Goal: Task Accomplishment & Management: Manage account settings

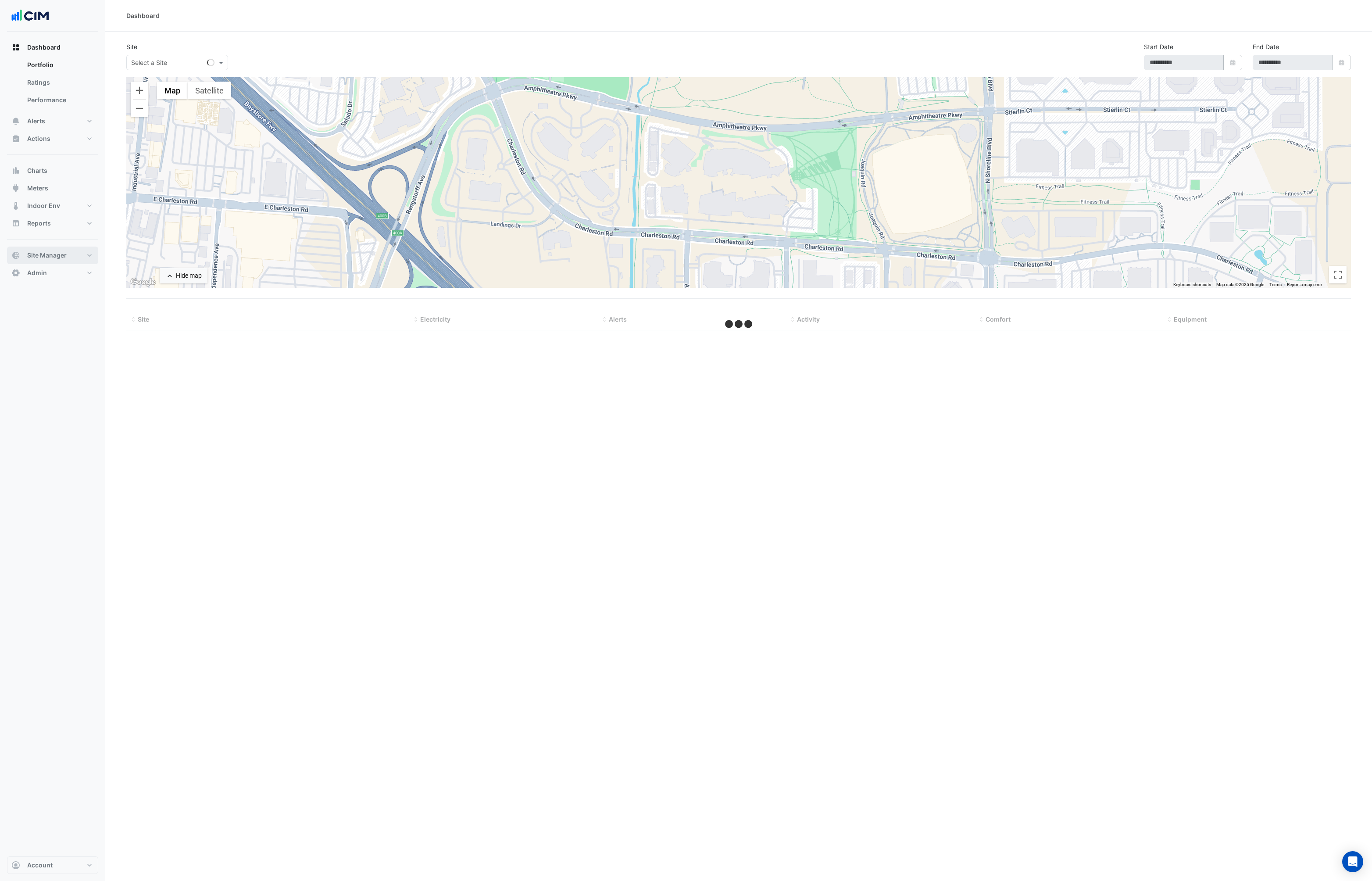
click at [61, 256] on span "Site Manager" at bounding box center [47, 255] width 39 height 9
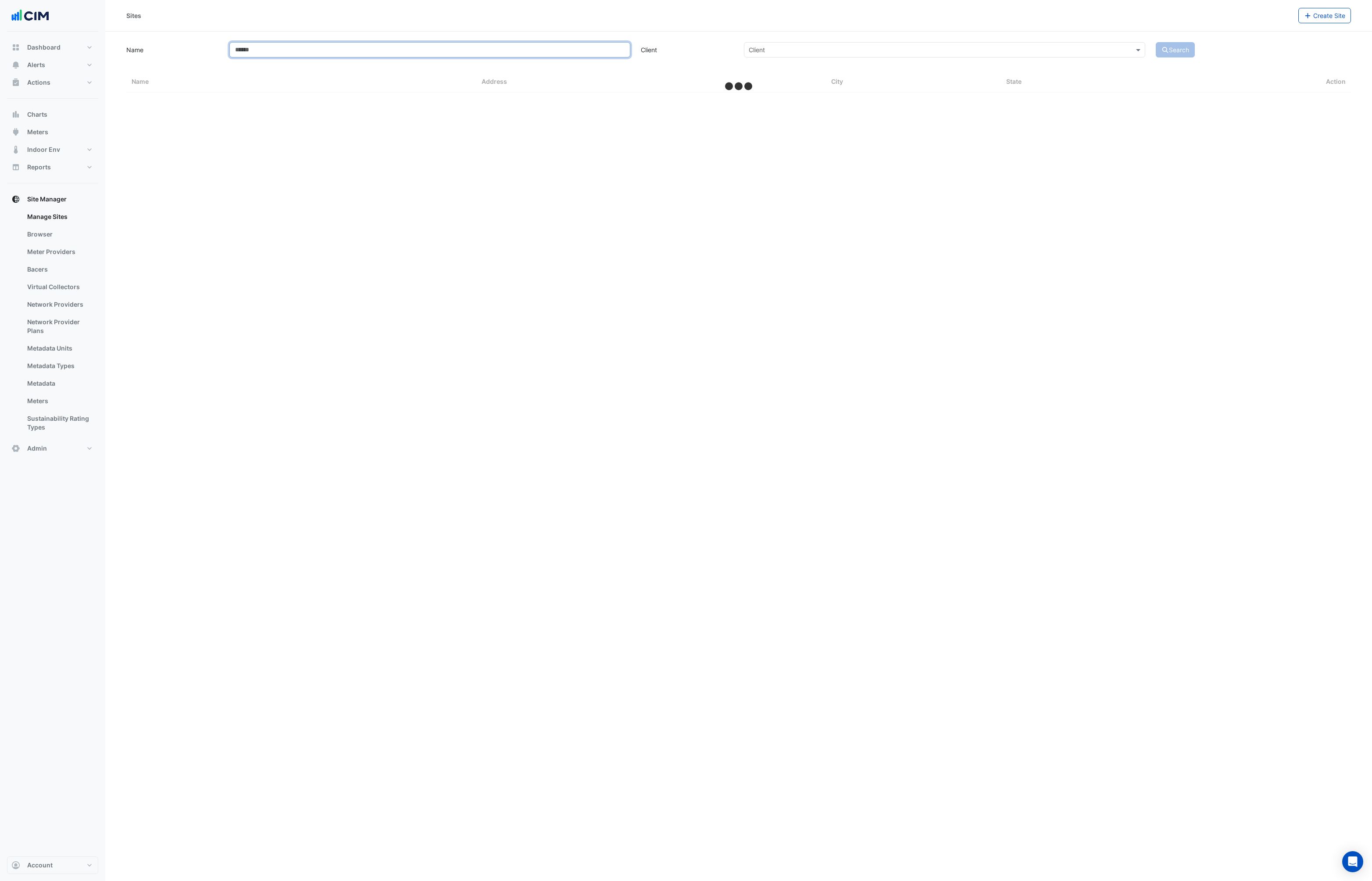
click at [257, 53] on input "Name" at bounding box center [430, 50] width 402 height 16
select select "***"
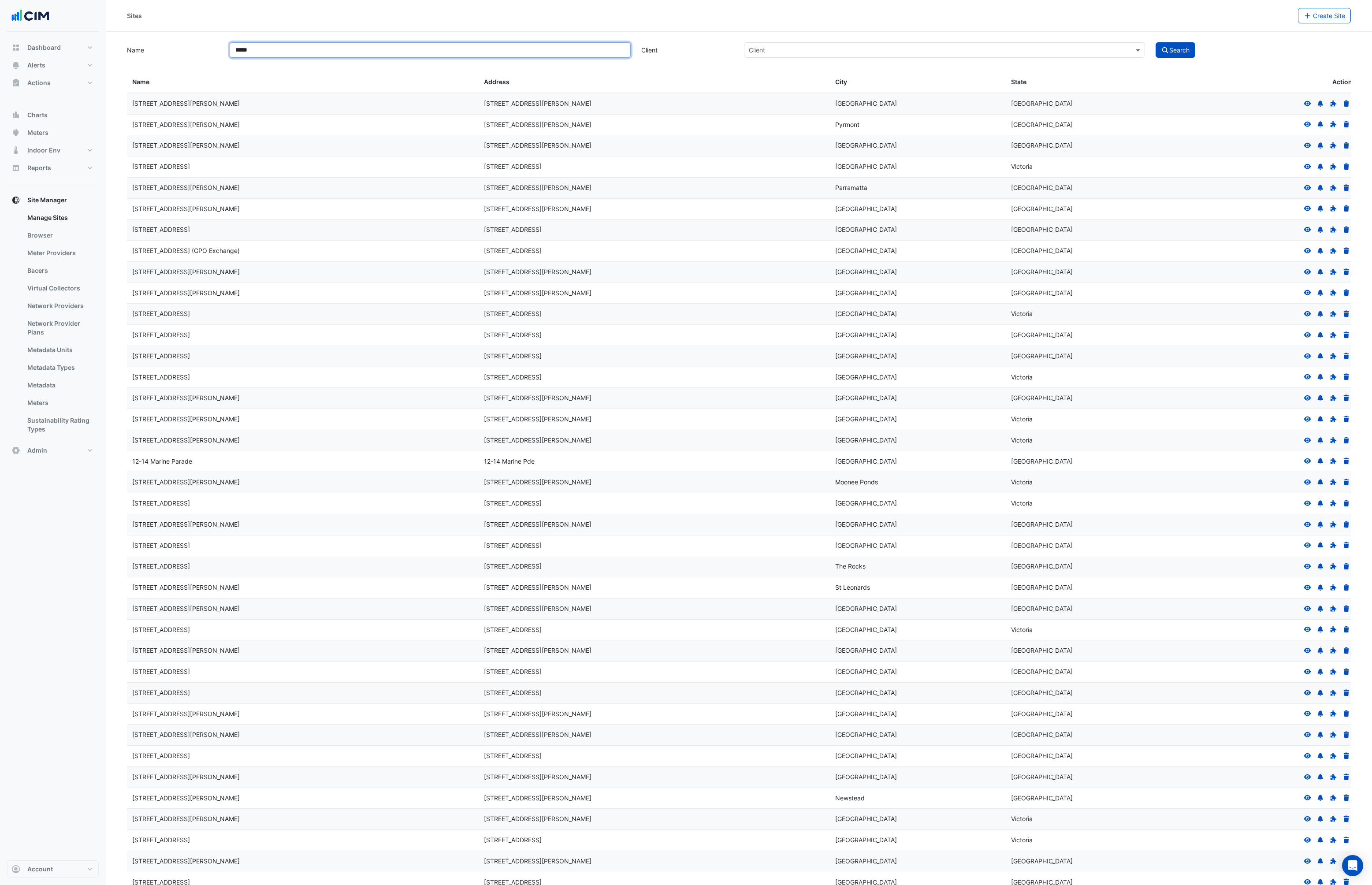
type input "*****"
click at [1156, 42] on button "Search" at bounding box center [1176, 50] width 40 height 16
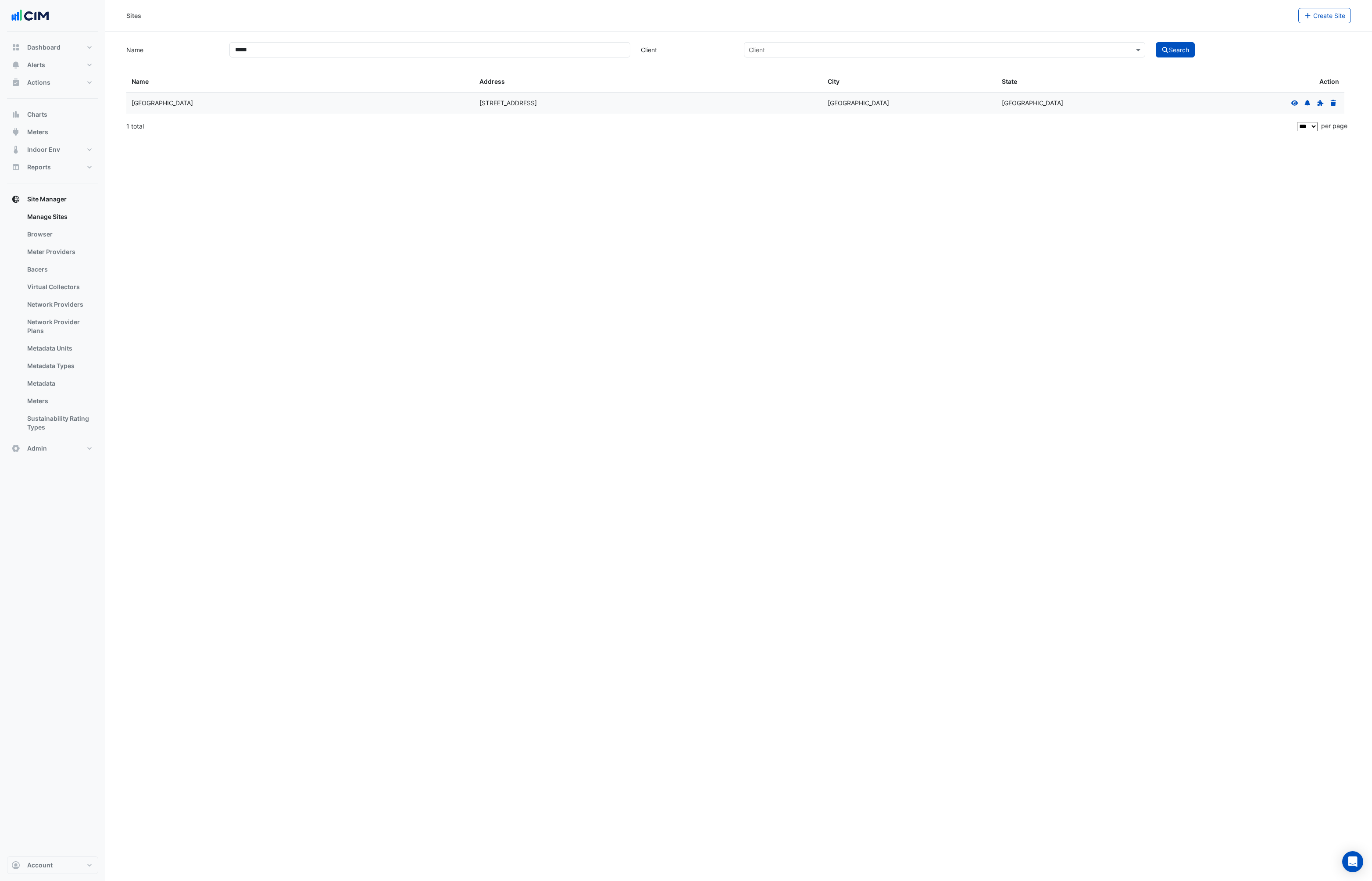
click at [1292, 104] on icon at bounding box center [1295, 103] width 8 height 6
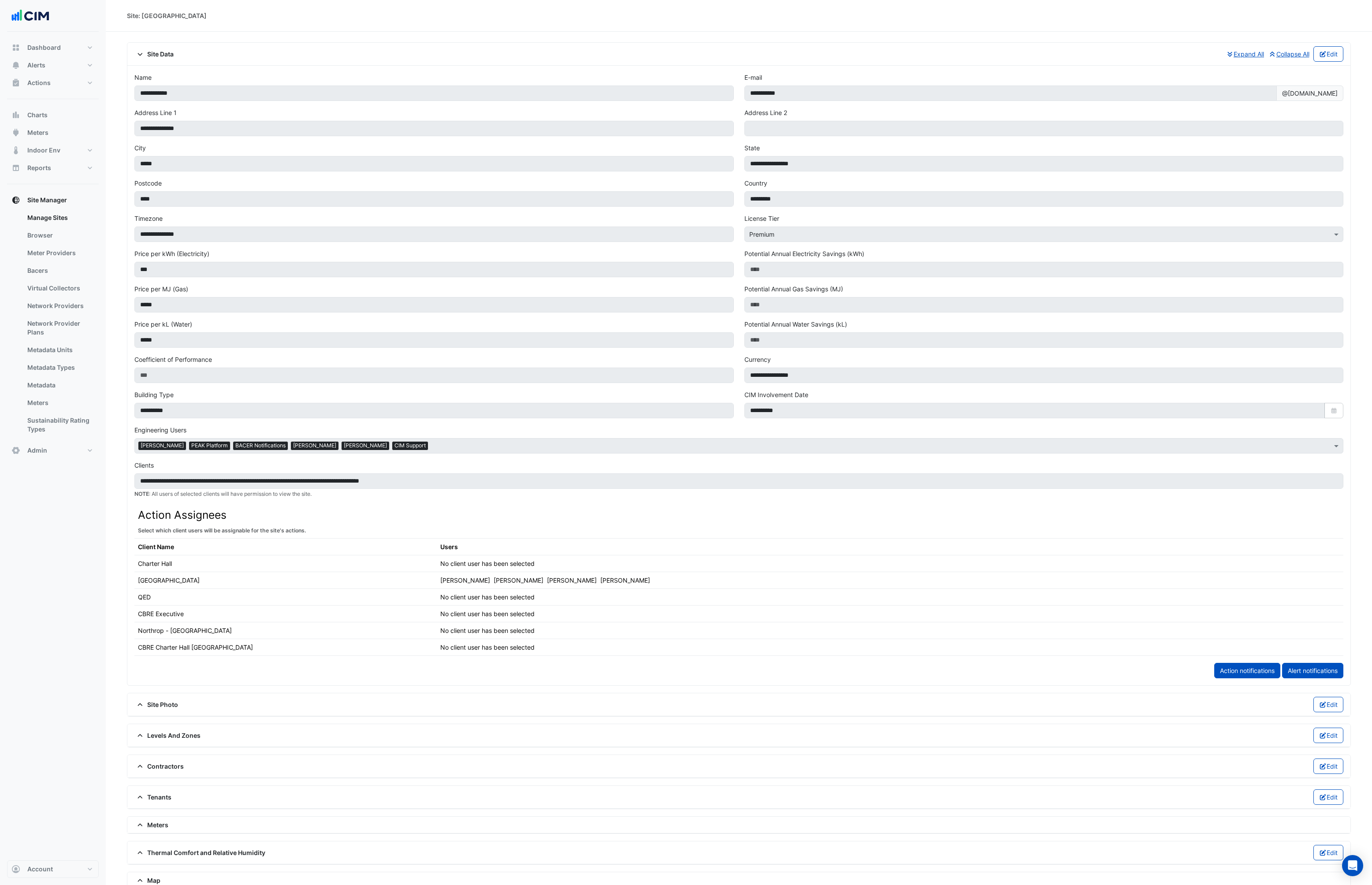
click at [162, 829] on span "Meters" at bounding box center [151, 825] width 34 height 9
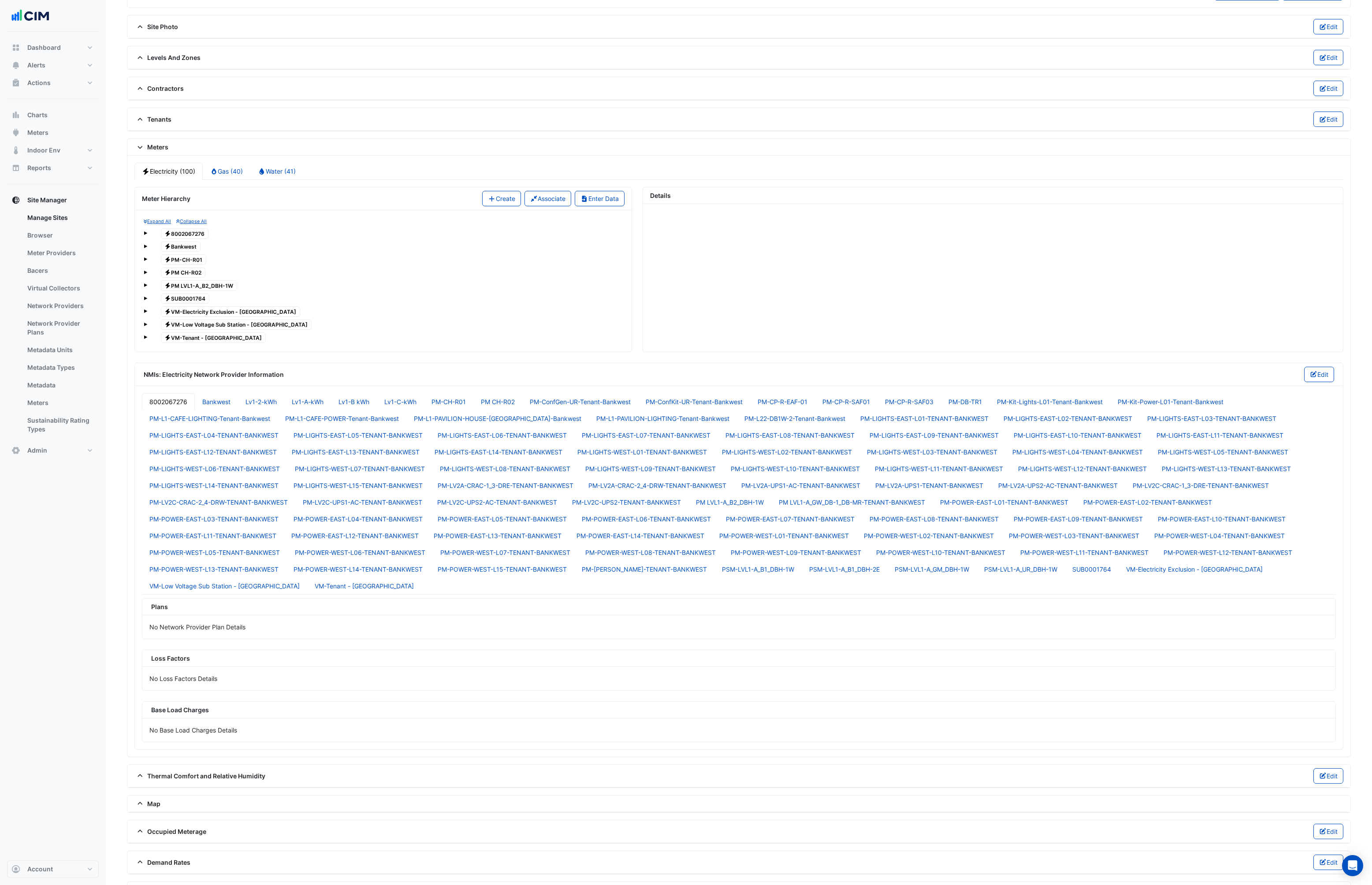
scroll to position [736, 0]
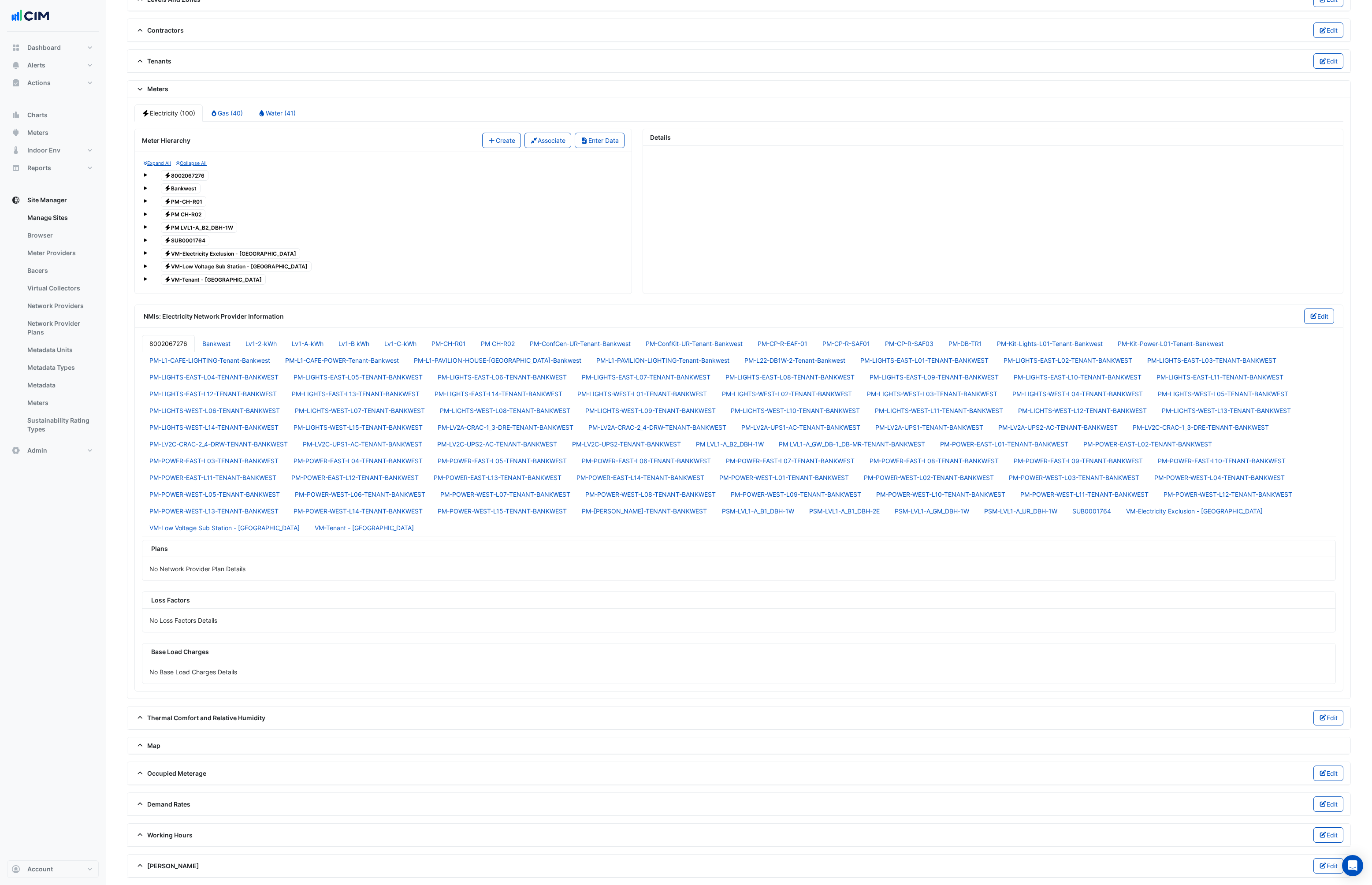
click at [147, 177] on span at bounding box center [145, 175] width 3 height 3
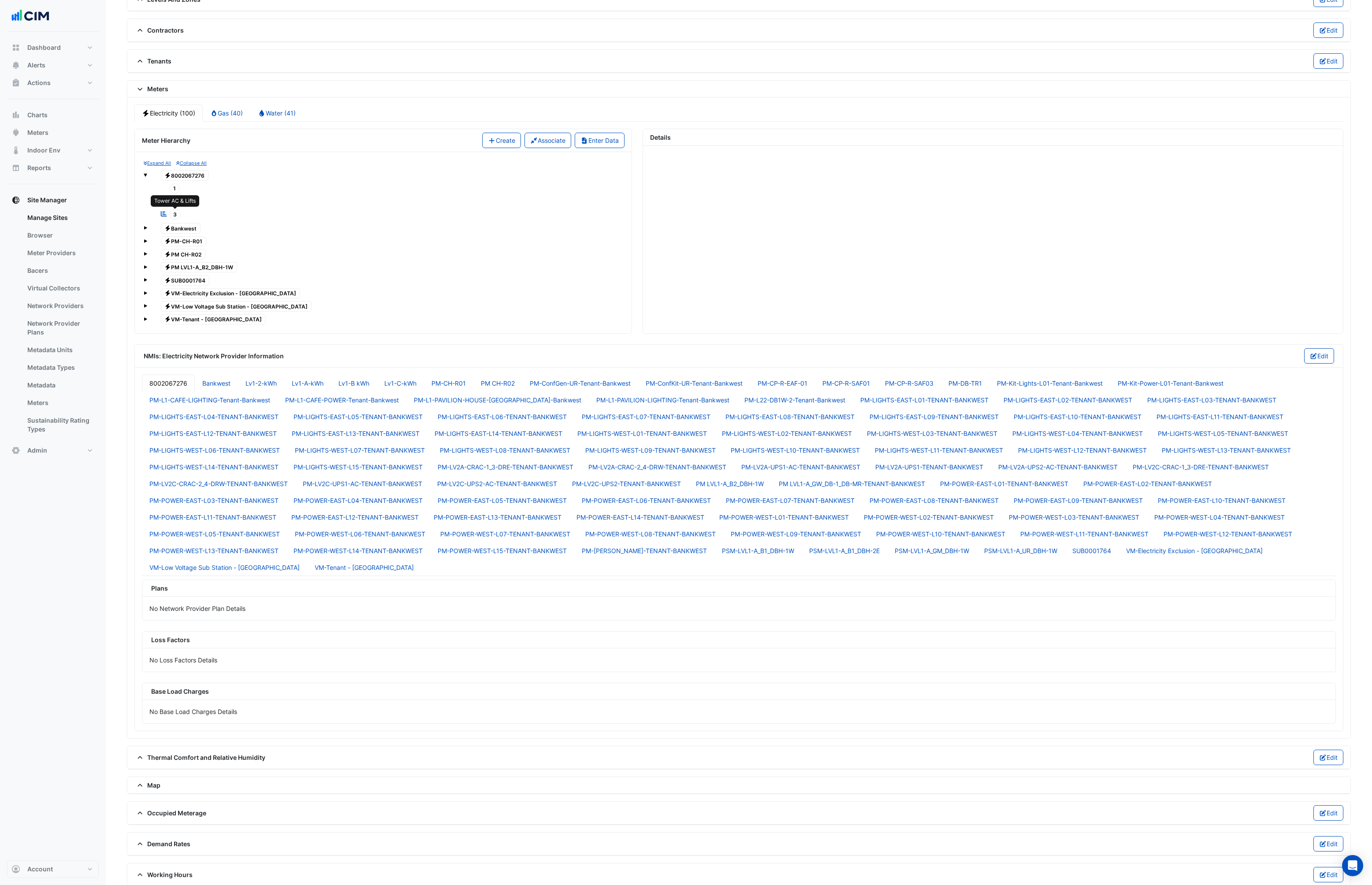
click at [178, 215] on span "3" at bounding box center [176, 214] width 12 height 10
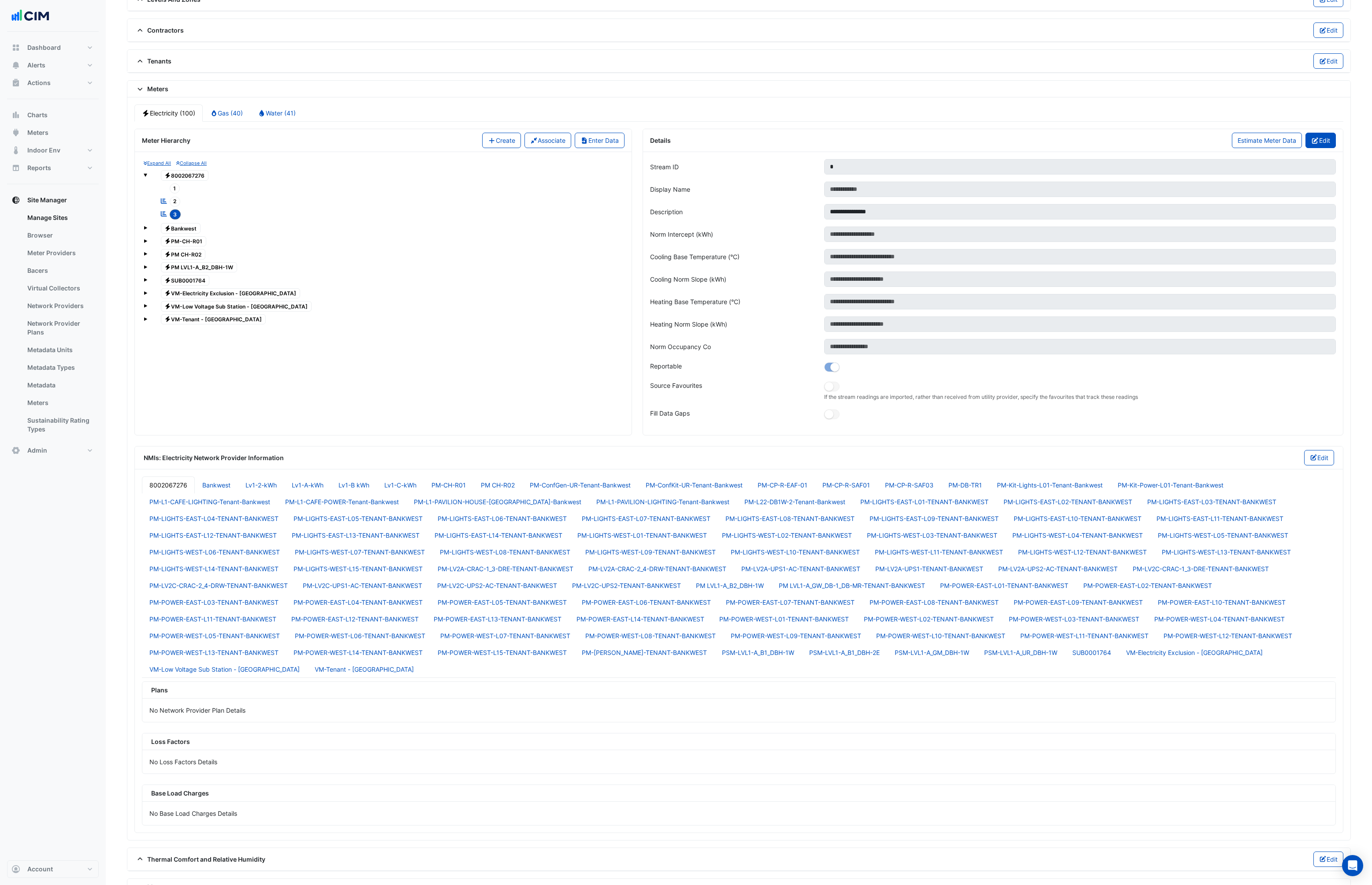
click at [1327, 134] on button "Edit" at bounding box center [1321, 140] width 30 height 16
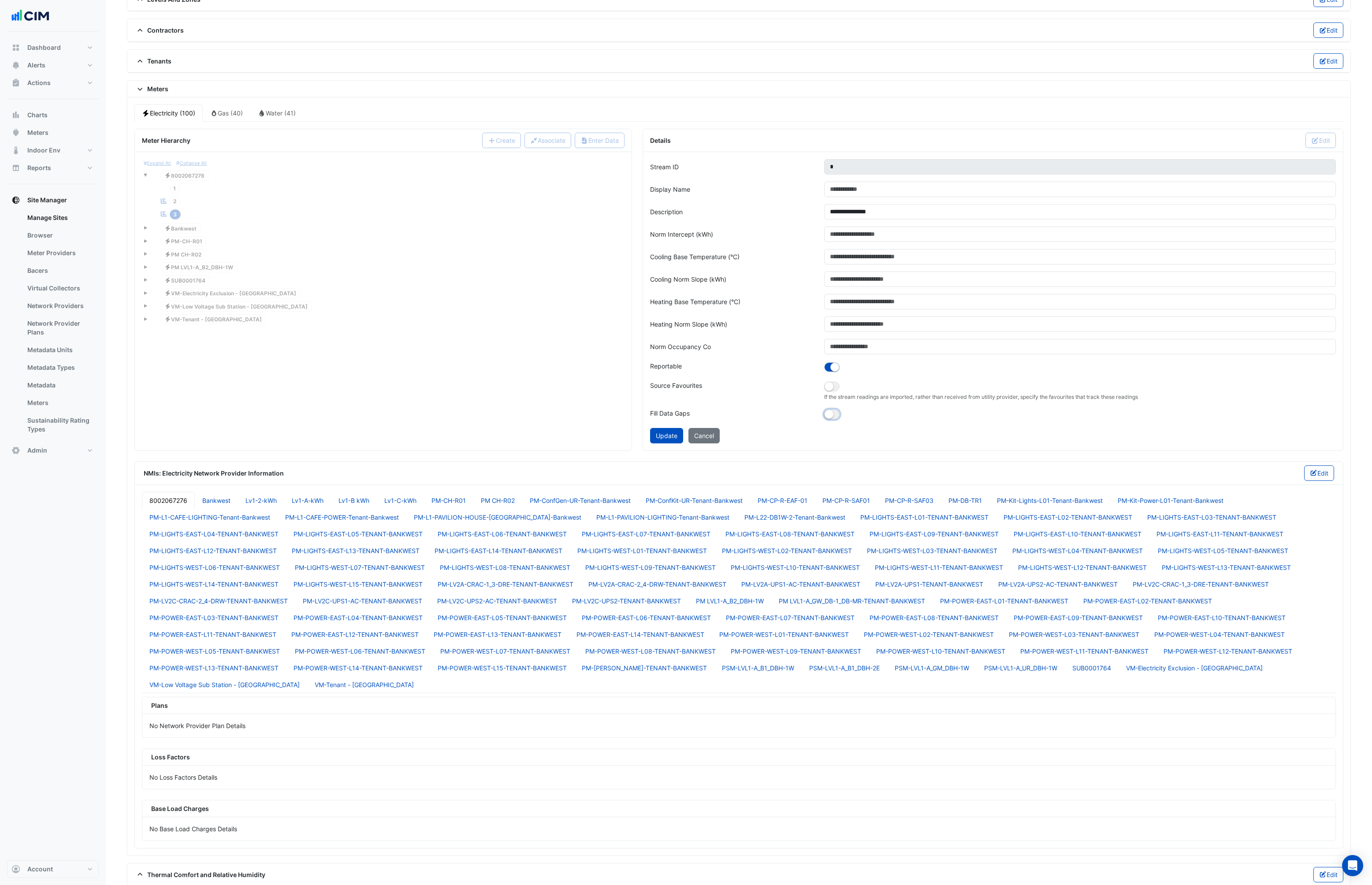
click at [834, 413] on button "button" at bounding box center [832, 414] width 16 height 10
click at [673, 433] on button "Update" at bounding box center [666, 436] width 33 height 16
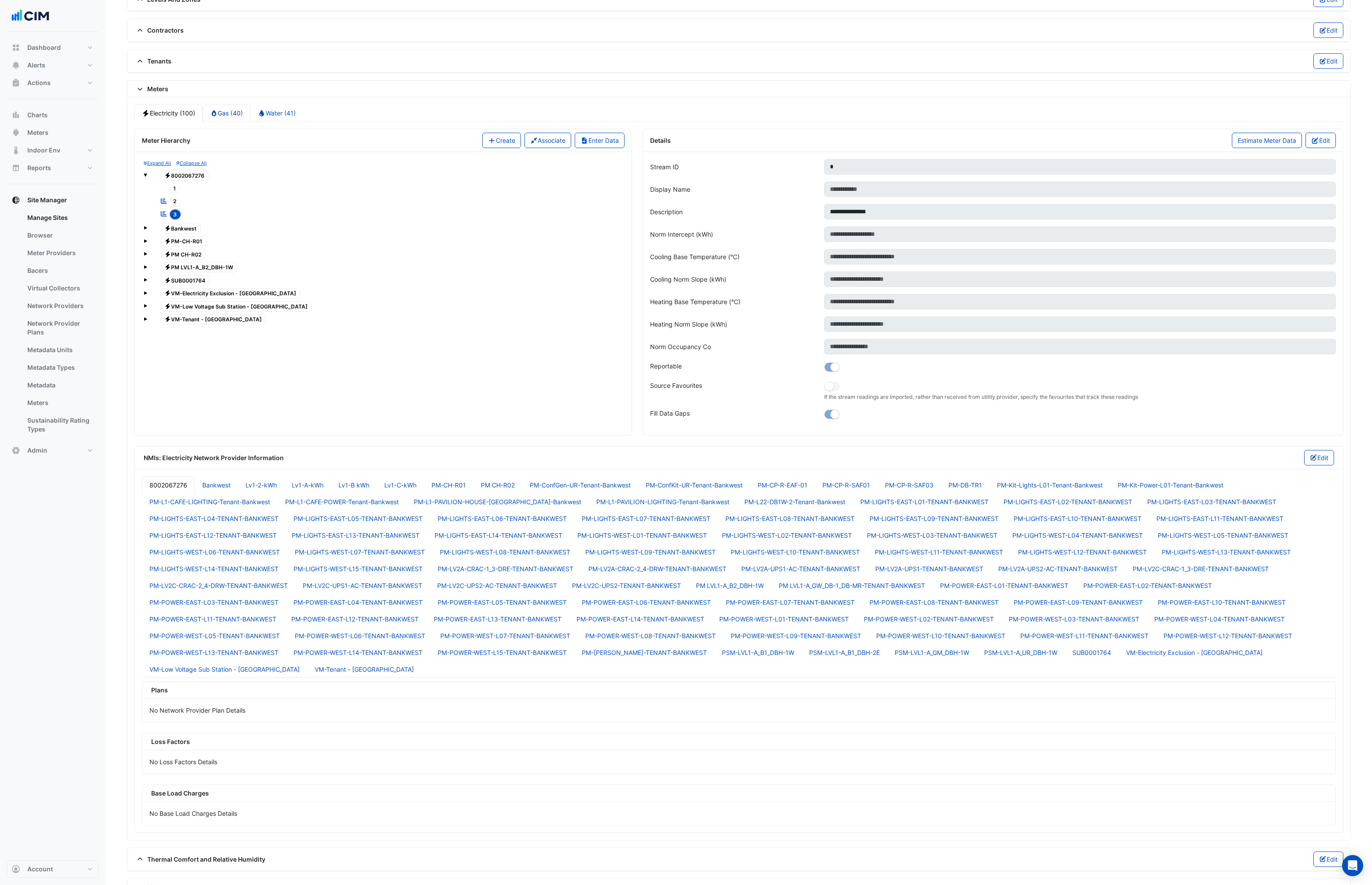
click at [219, 109] on link "Gas (40)" at bounding box center [227, 113] width 48 height 17
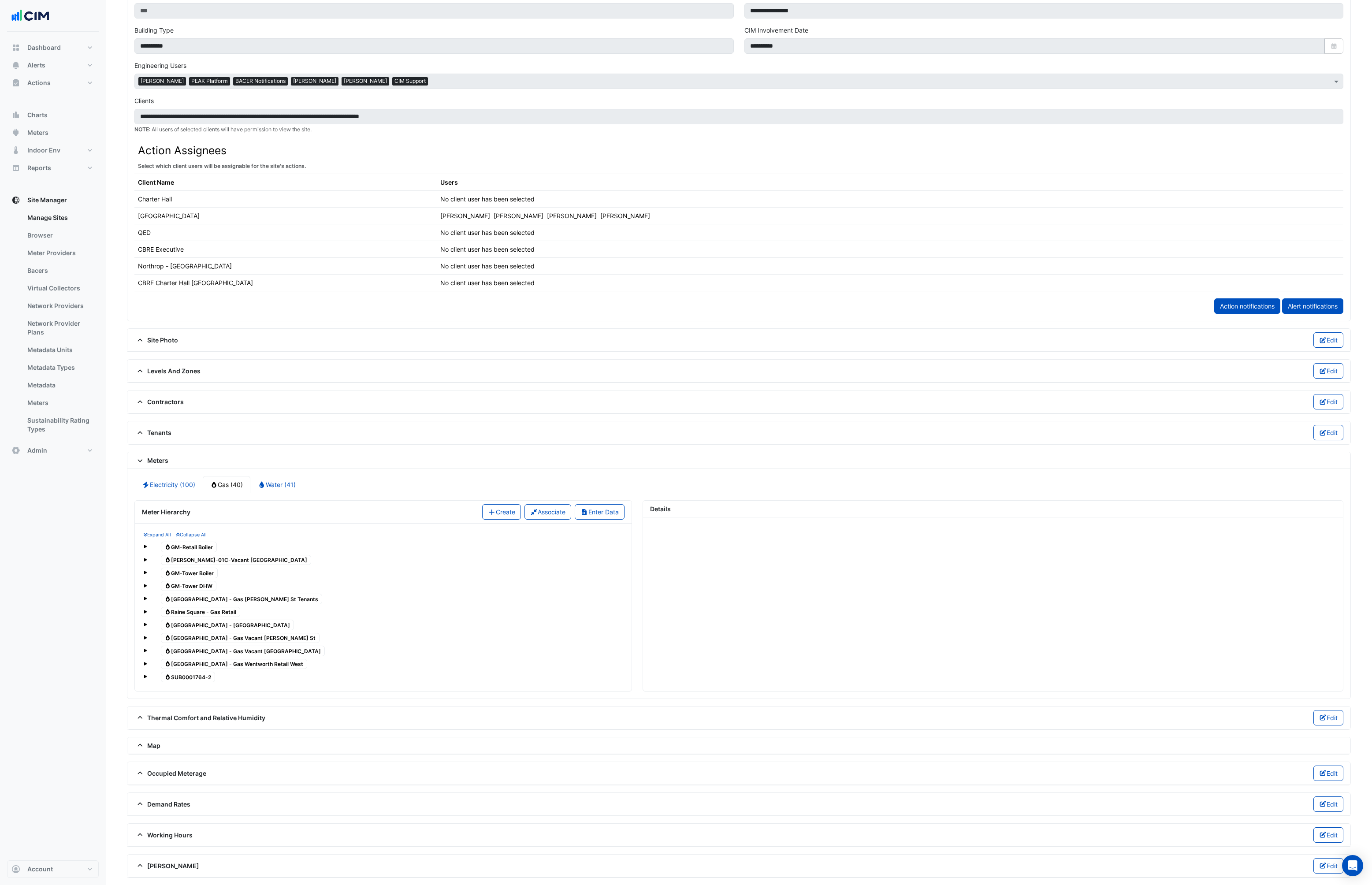
scroll to position [365, 0]
drag, startPoint x: 178, startPoint y: 644, endPoint x: 173, endPoint y: 654, distance: 11.2
click at [173, 654] on div "Gas GM-Retail Boiler Gas [PERSON_NAME]-01C-[GEOGRAPHIC_DATA] Gas GM-Tower Boile…" at bounding box center [383, 612] width 479 height 144
click at [147, 676] on div "Gas SUB0001764-2" at bounding box center [383, 677] width 479 height 12
click at [145, 677] on span at bounding box center [145, 677] width 3 height 3
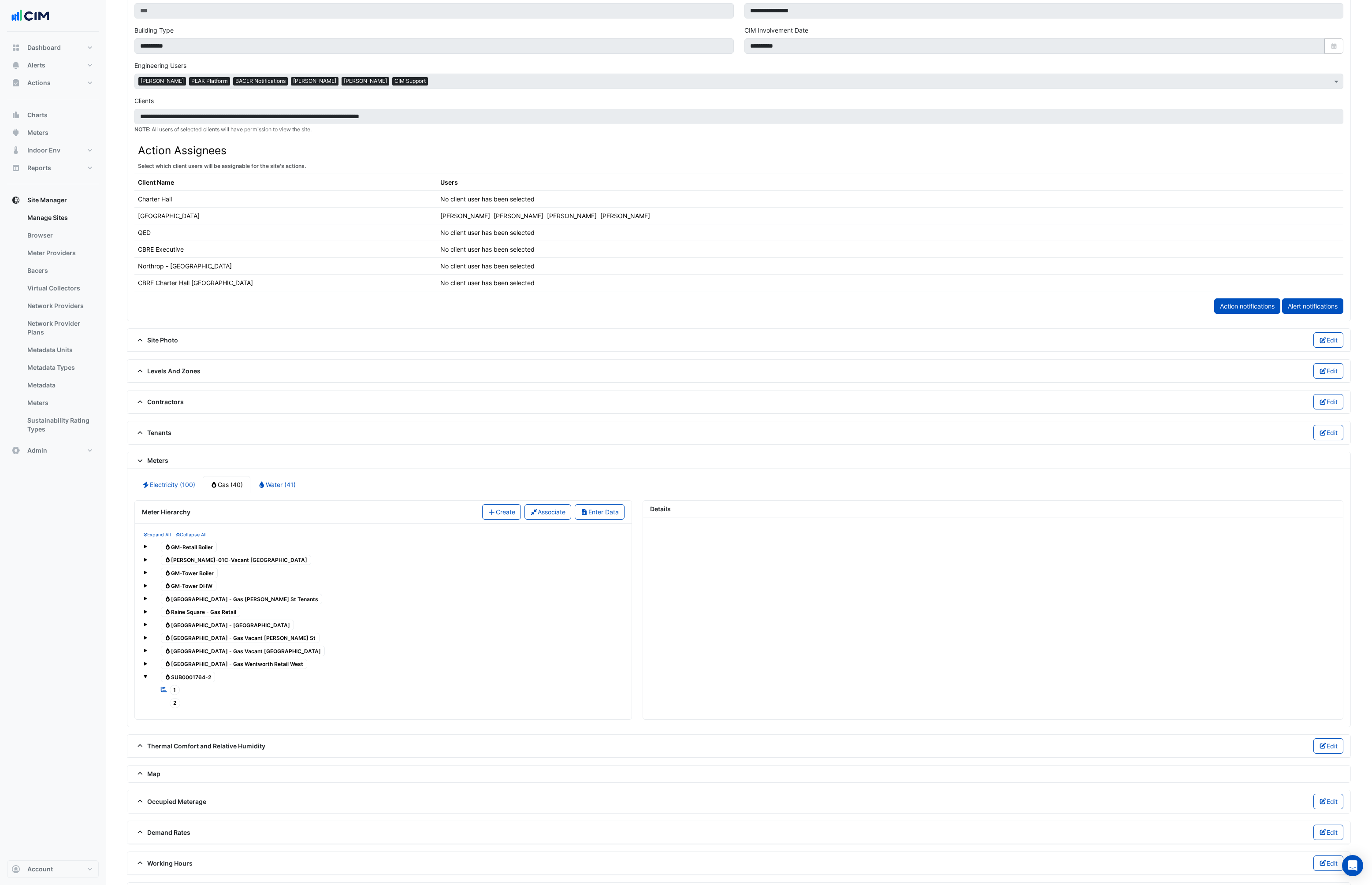
click at [174, 700] on span "2" at bounding box center [175, 703] width 11 height 10
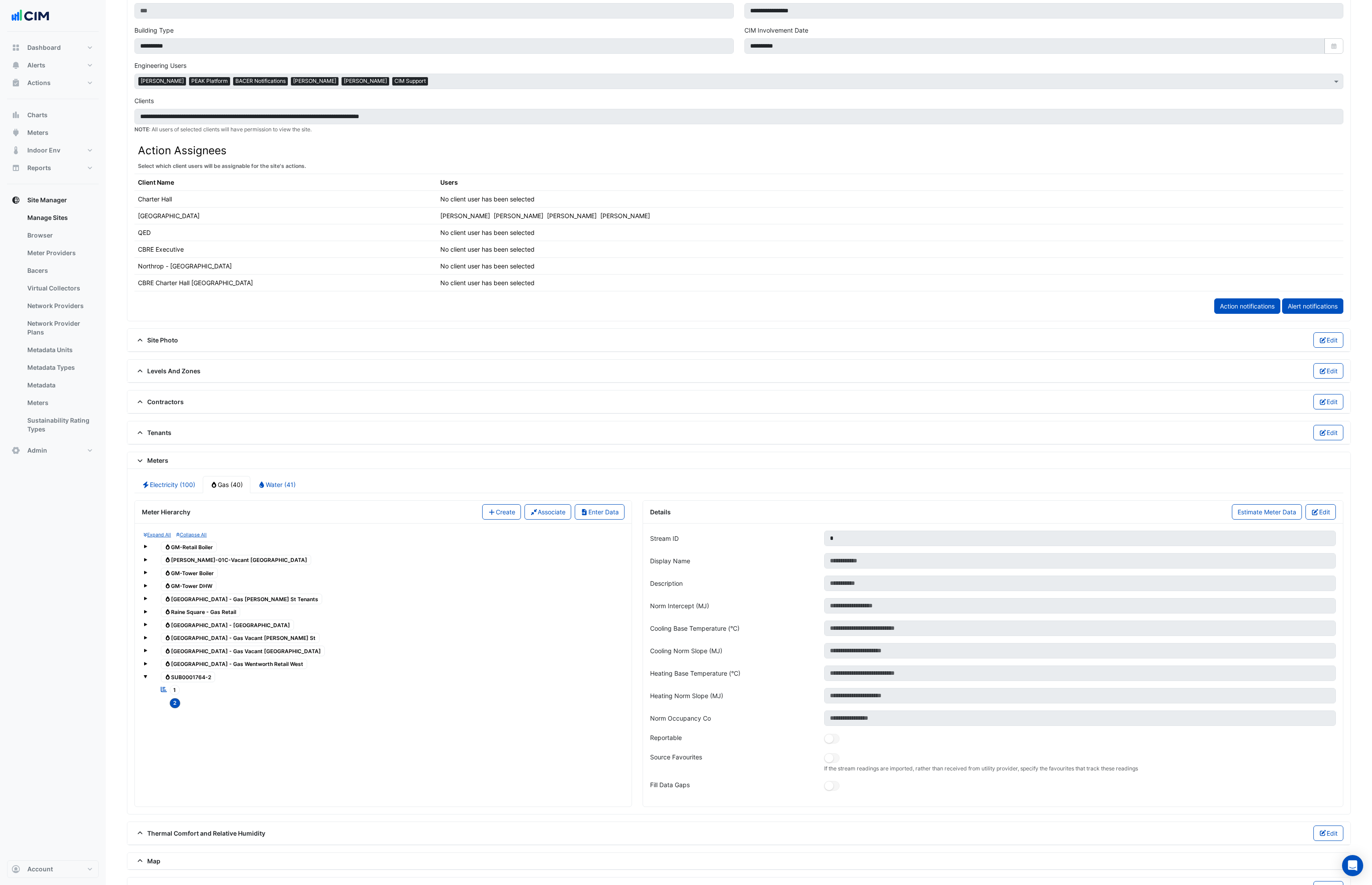
click at [174, 691] on span "1" at bounding box center [175, 690] width 10 height 10
click at [268, 479] on link "Water (41)" at bounding box center [277, 485] width 53 height 17
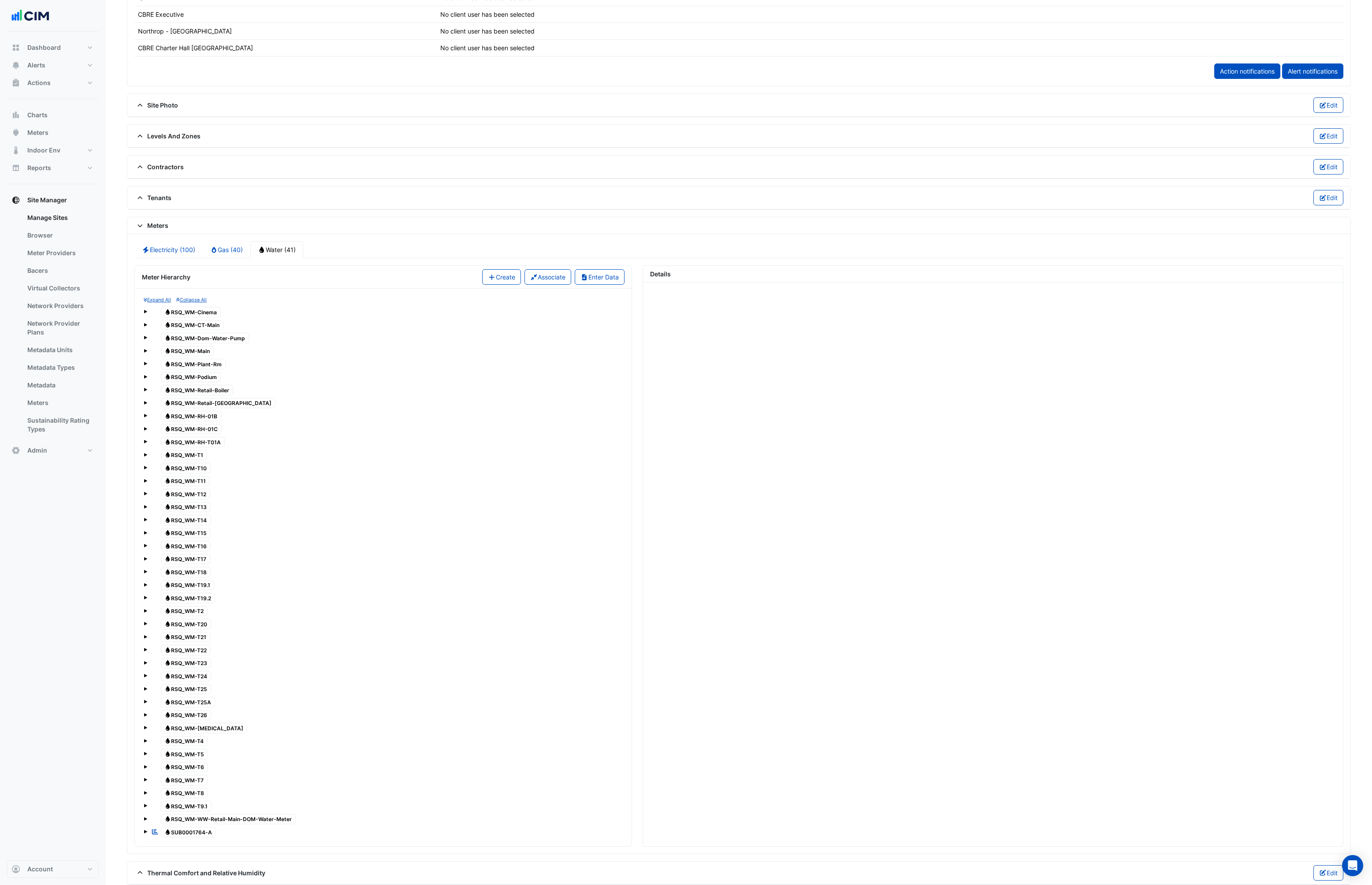
scroll to position [755, 0]
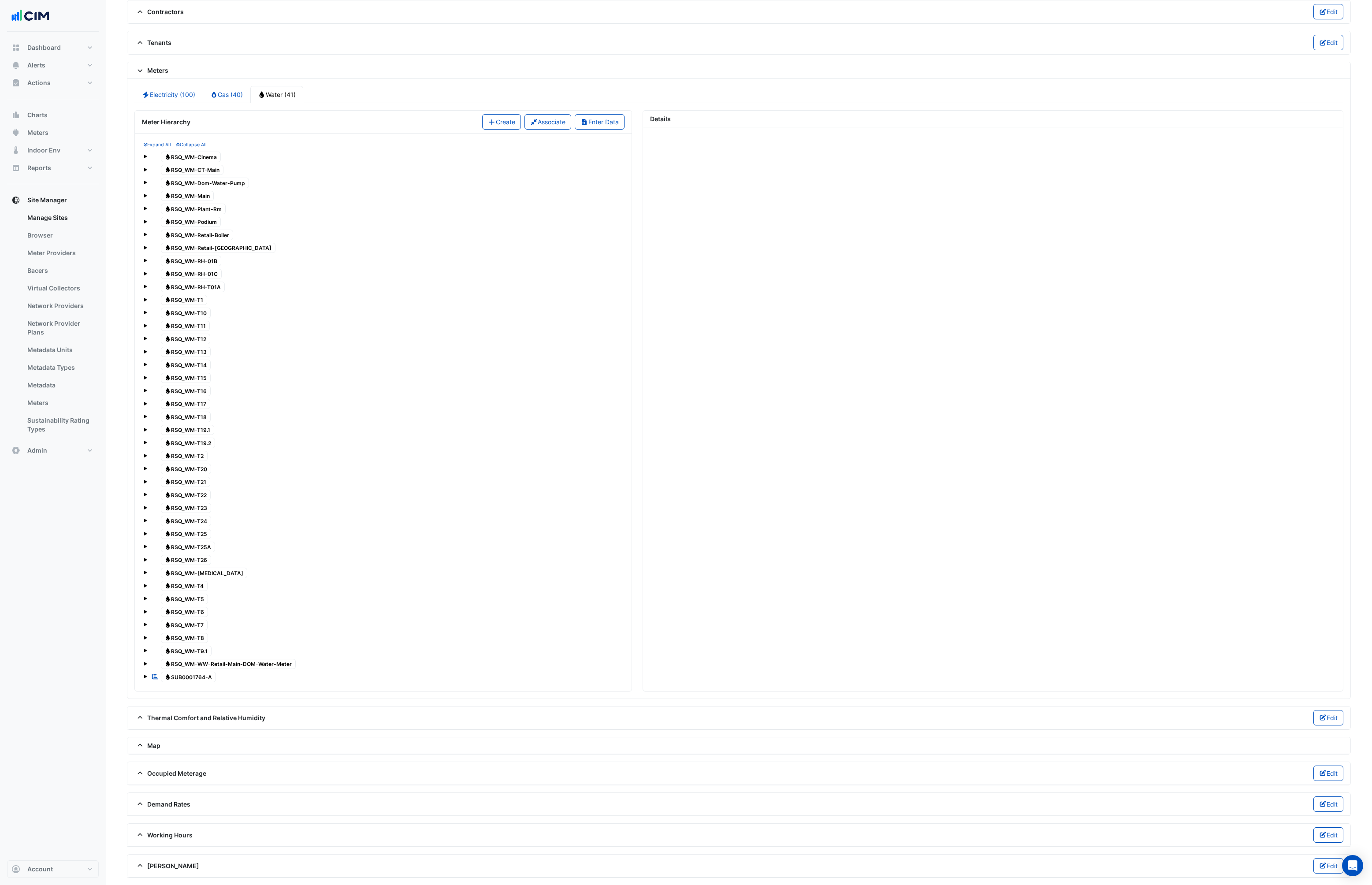
click at [145, 677] on span at bounding box center [145, 677] width 3 height 3
click at [173, 689] on span "1" at bounding box center [175, 690] width 10 height 10
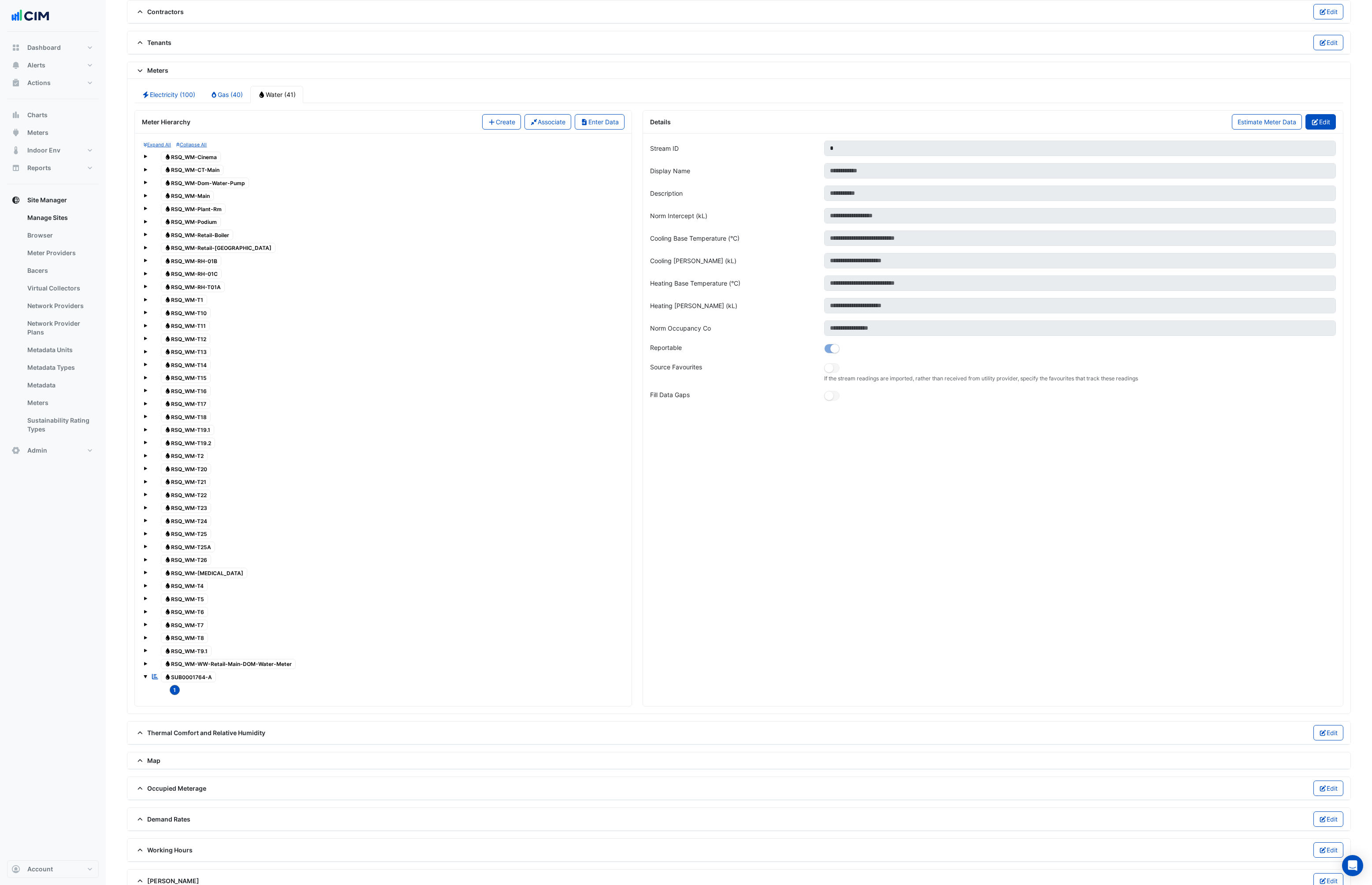
click at [1314, 121] on icon "button" at bounding box center [1315, 122] width 6 height 6
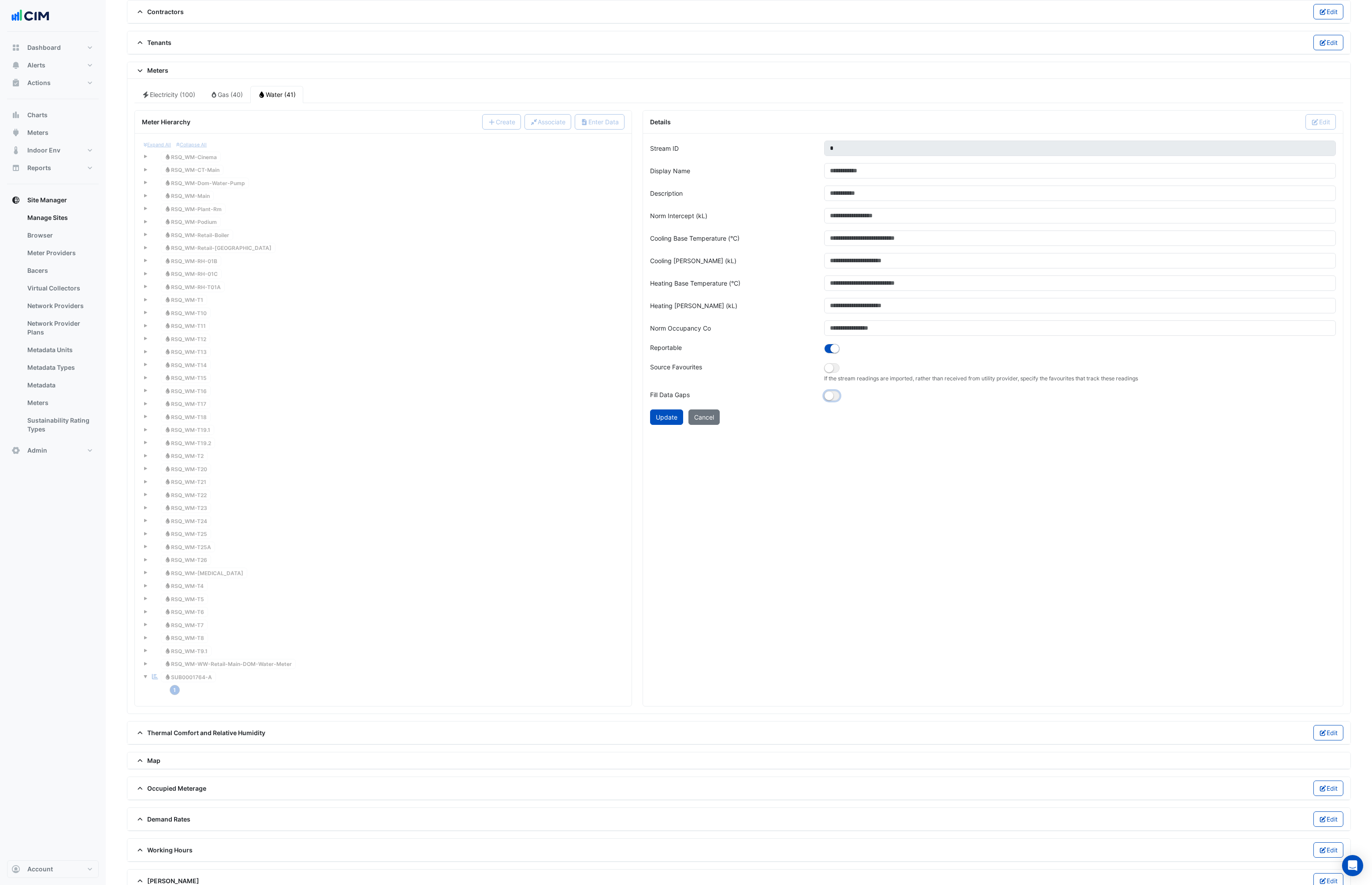
click at [830, 395] on small "button" at bounding box center [828, 395] width 9 height 9
click at [673, 415] on button "Update" at bounding box center [666, 417] width 33 height 16
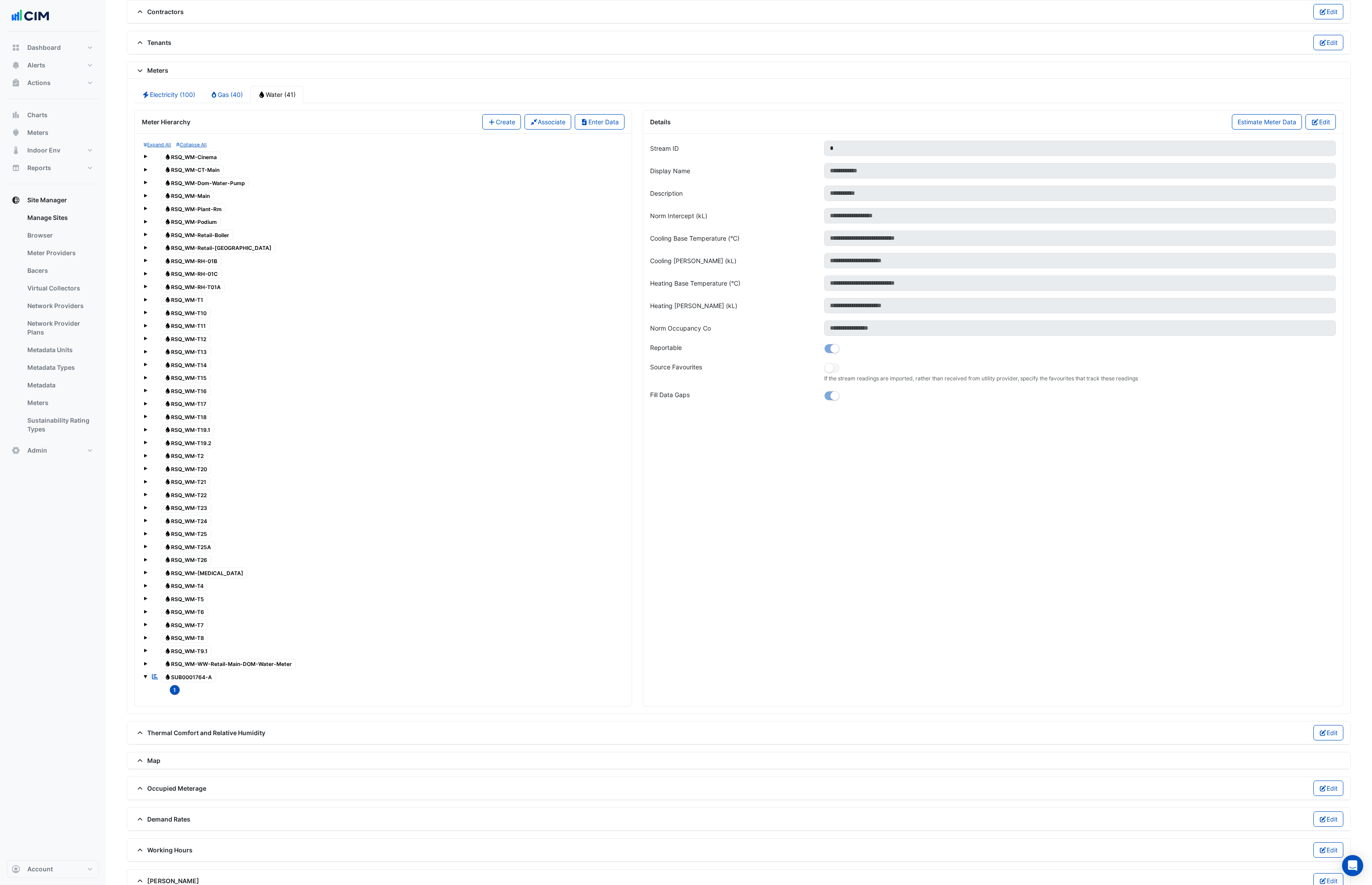
click at [144, 664] on span at bounding box center [145, 664] width 3 height 3
click at [145, 655] on div "Water RSQ_WM-T9.1" at bounding box center [383, 651] width 479 height 12
click at [145, 646] on span at bounding box center [145, 650] width 3 height 8
click at [167, 144] on small "Expand All" at bounding box center [157, 145] width 27 height 6
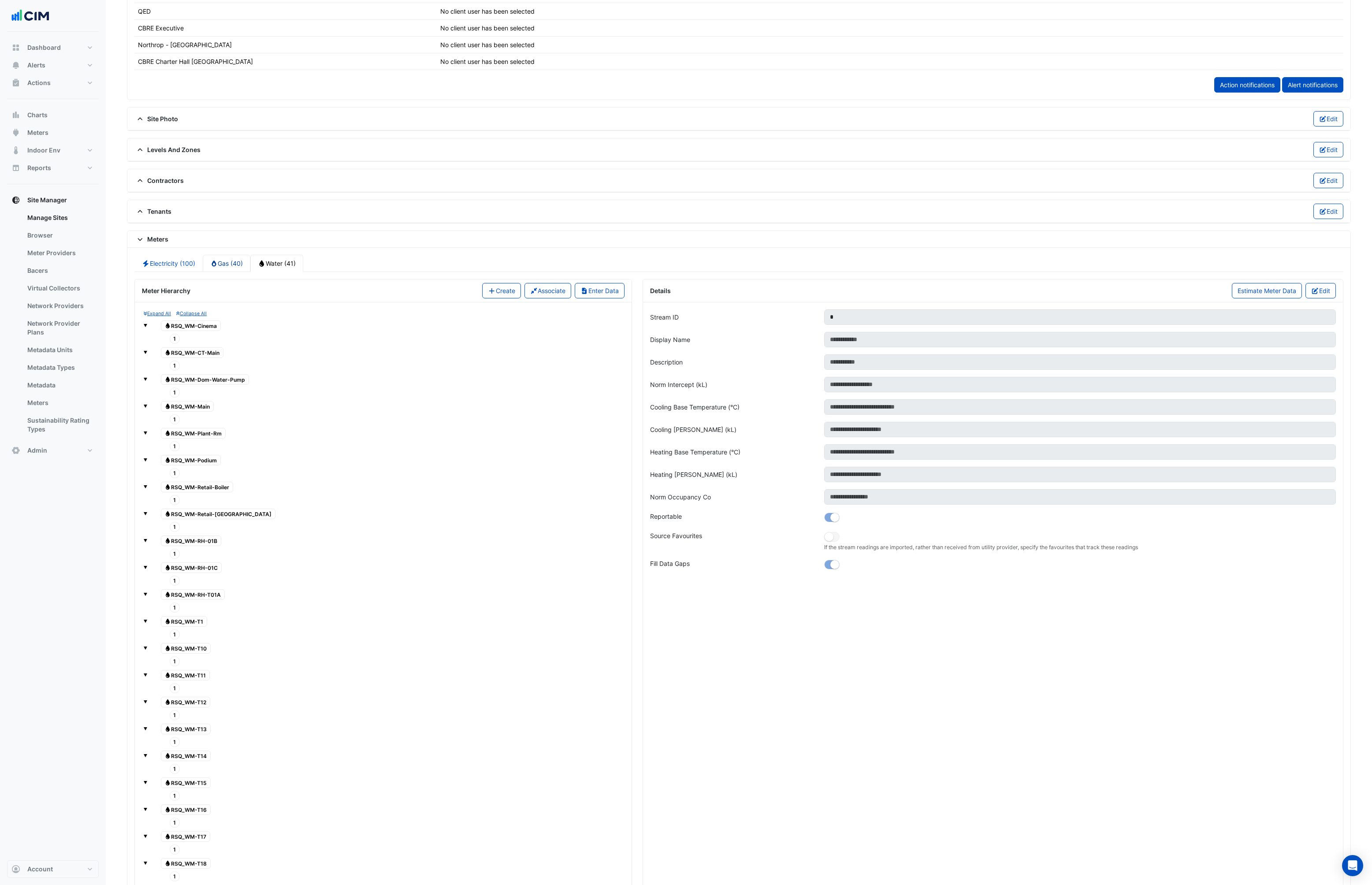
click at [225, 265] on link "Gas (40)" at bounding box center [227, 263] width 48 height 17
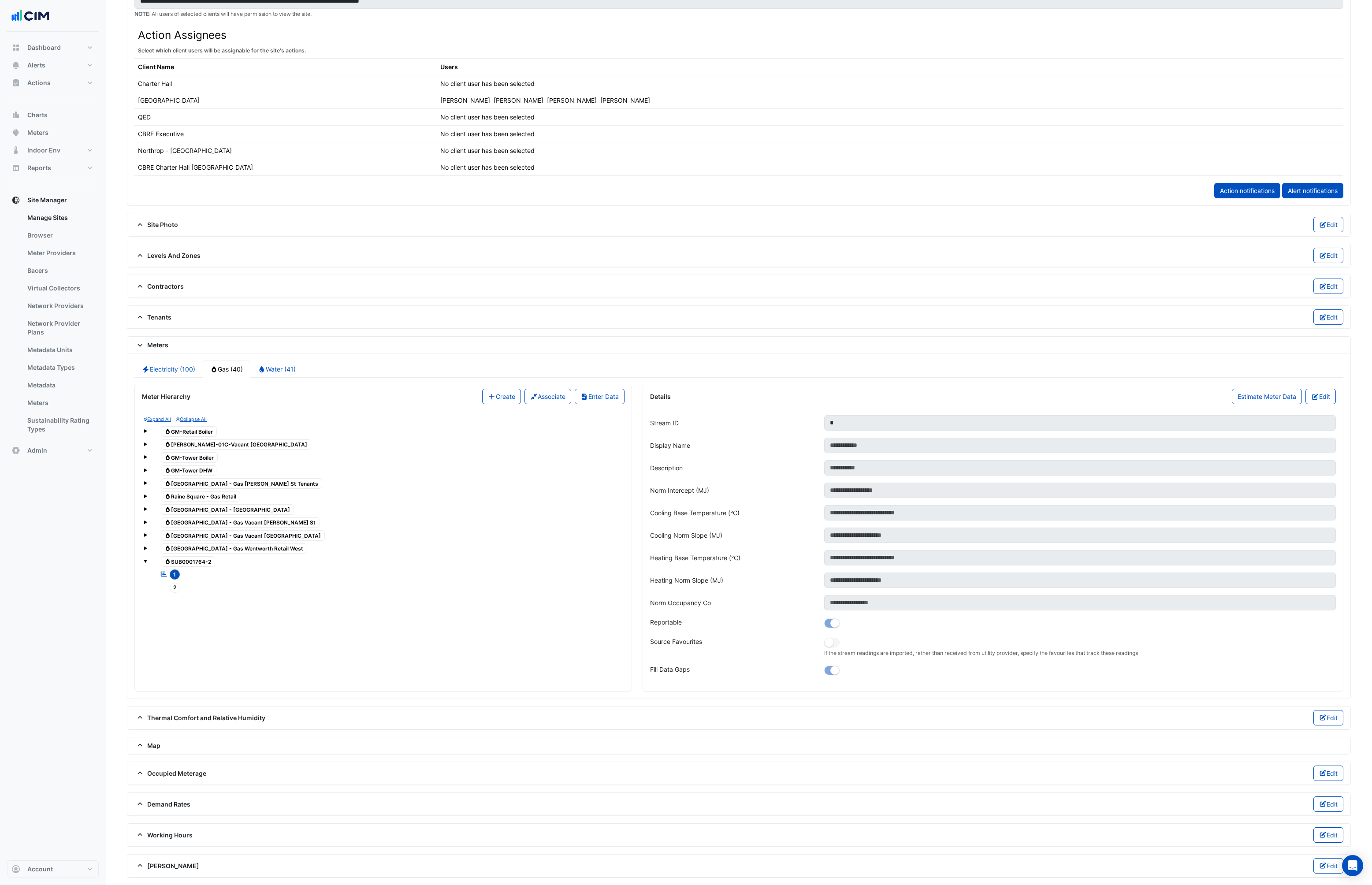
click at [160, 420] on small "Expand All" at bounding box center [157, 419] width 27 height 6
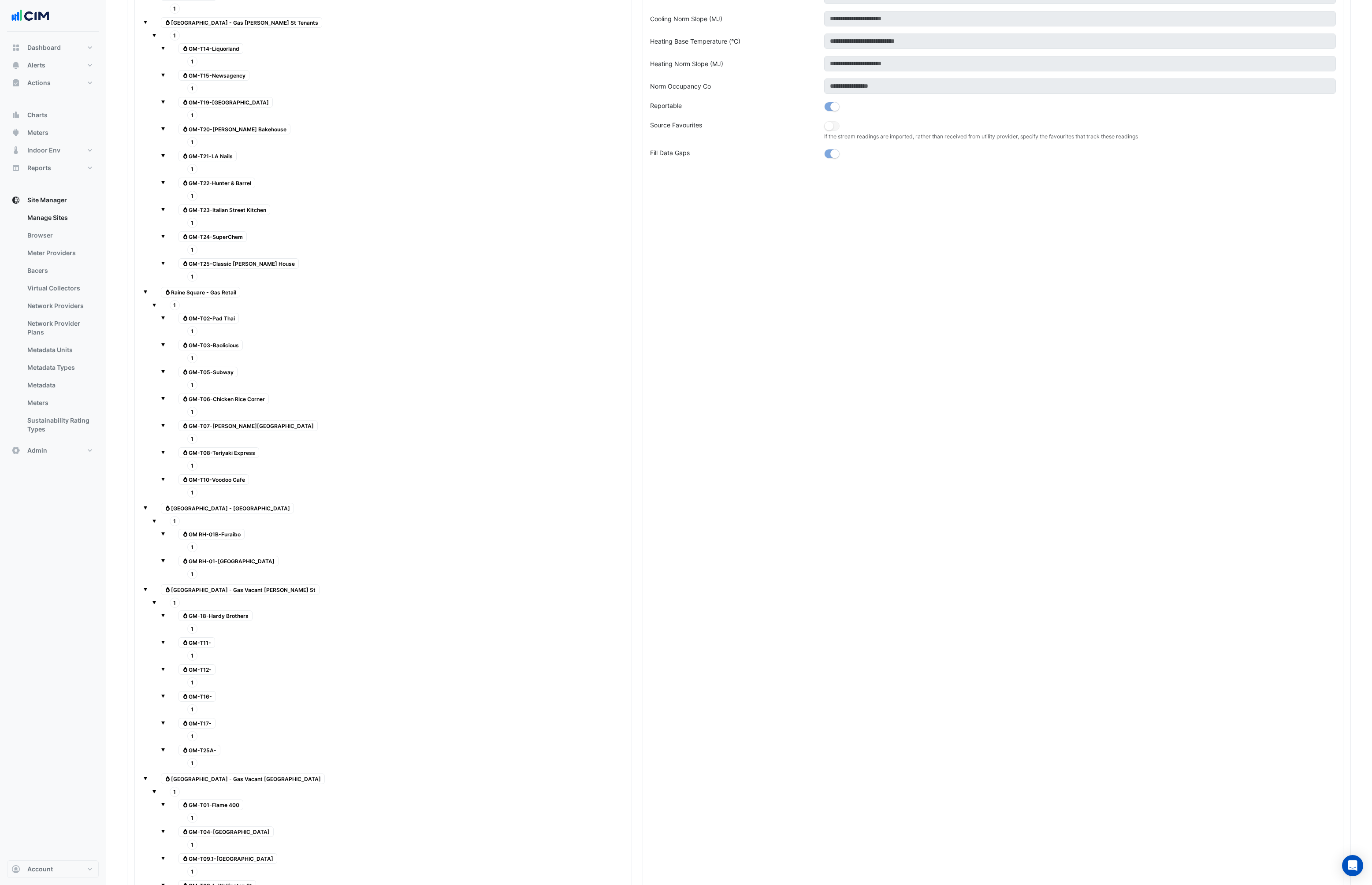
scroll to position [685, 0]
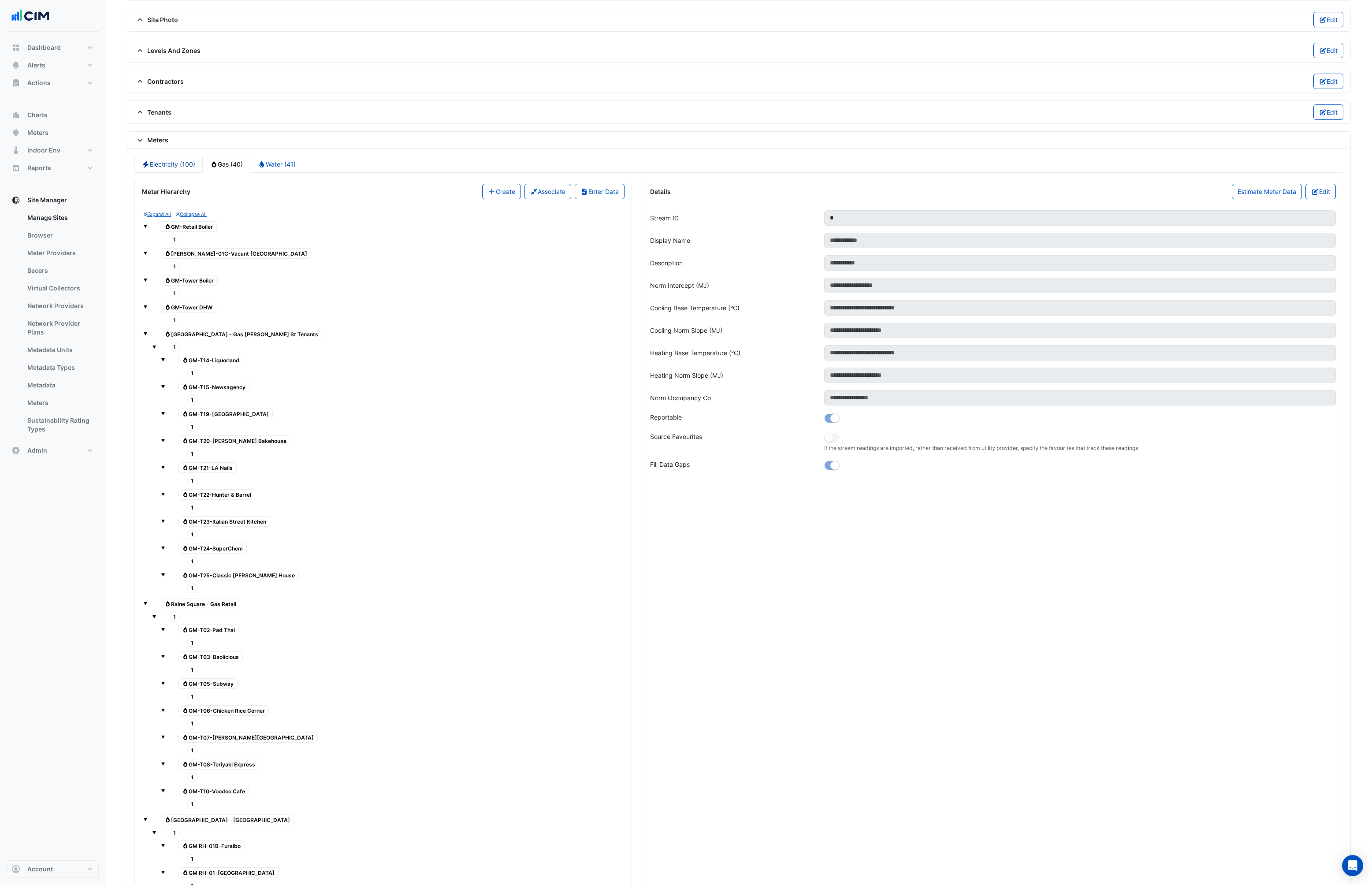
click at [176, 158] on link "Electricity (100)" at bounding box center [169, 165] width 69 height 17
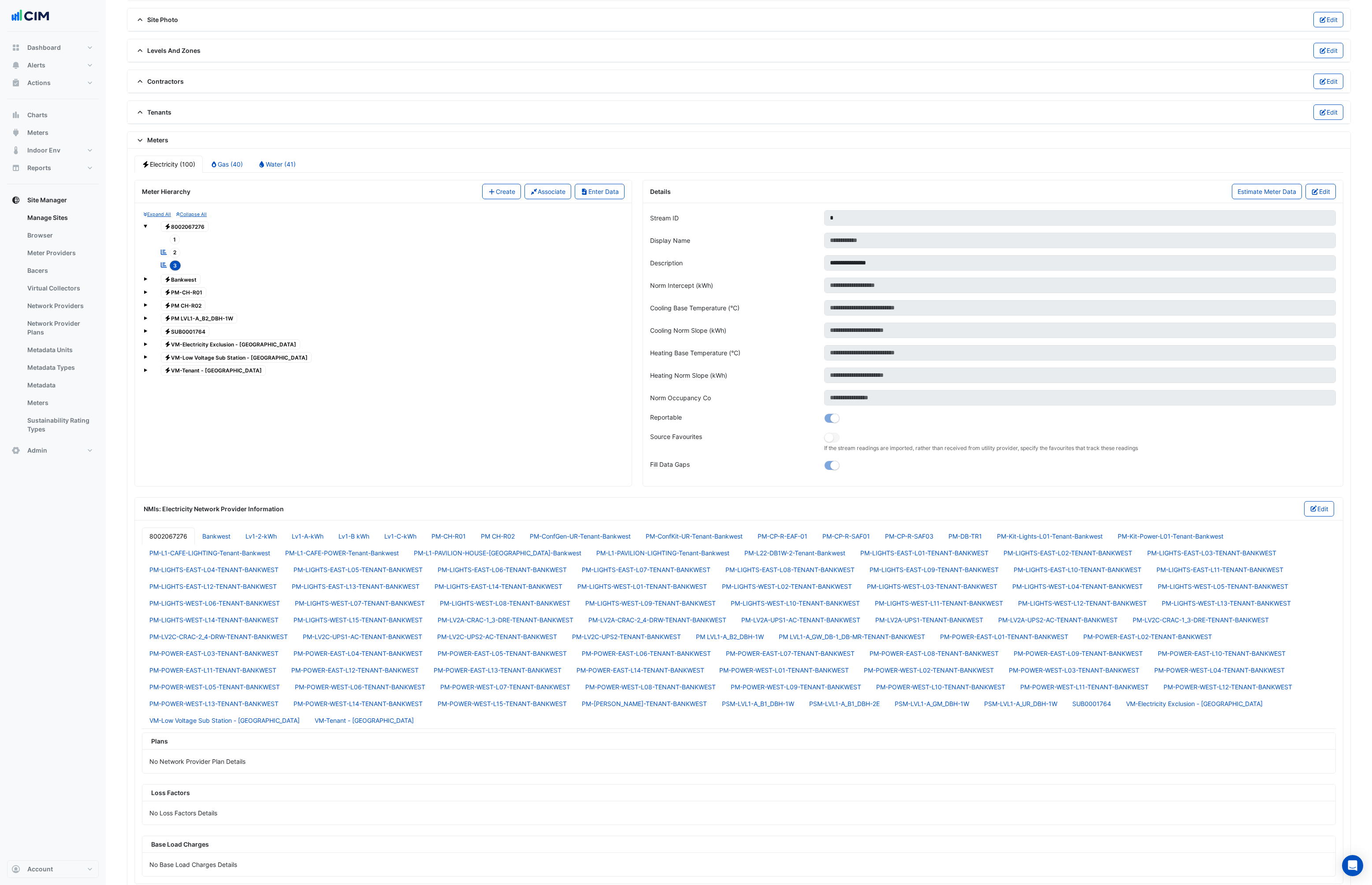
click at [149, 212] on small "Expand All" at bounding box center [157, 215] width 27 height 6
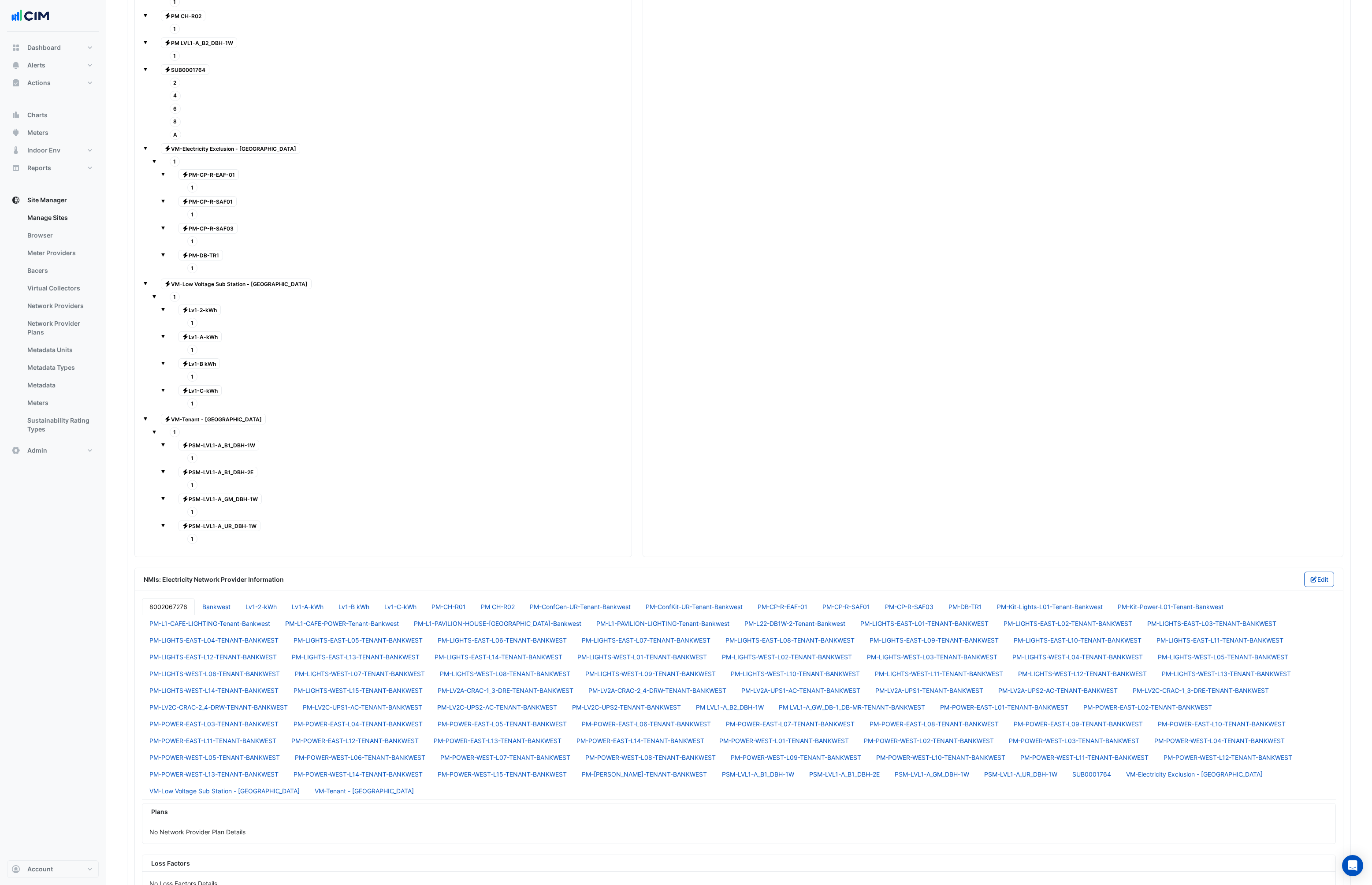
scroll to position [0, 0]
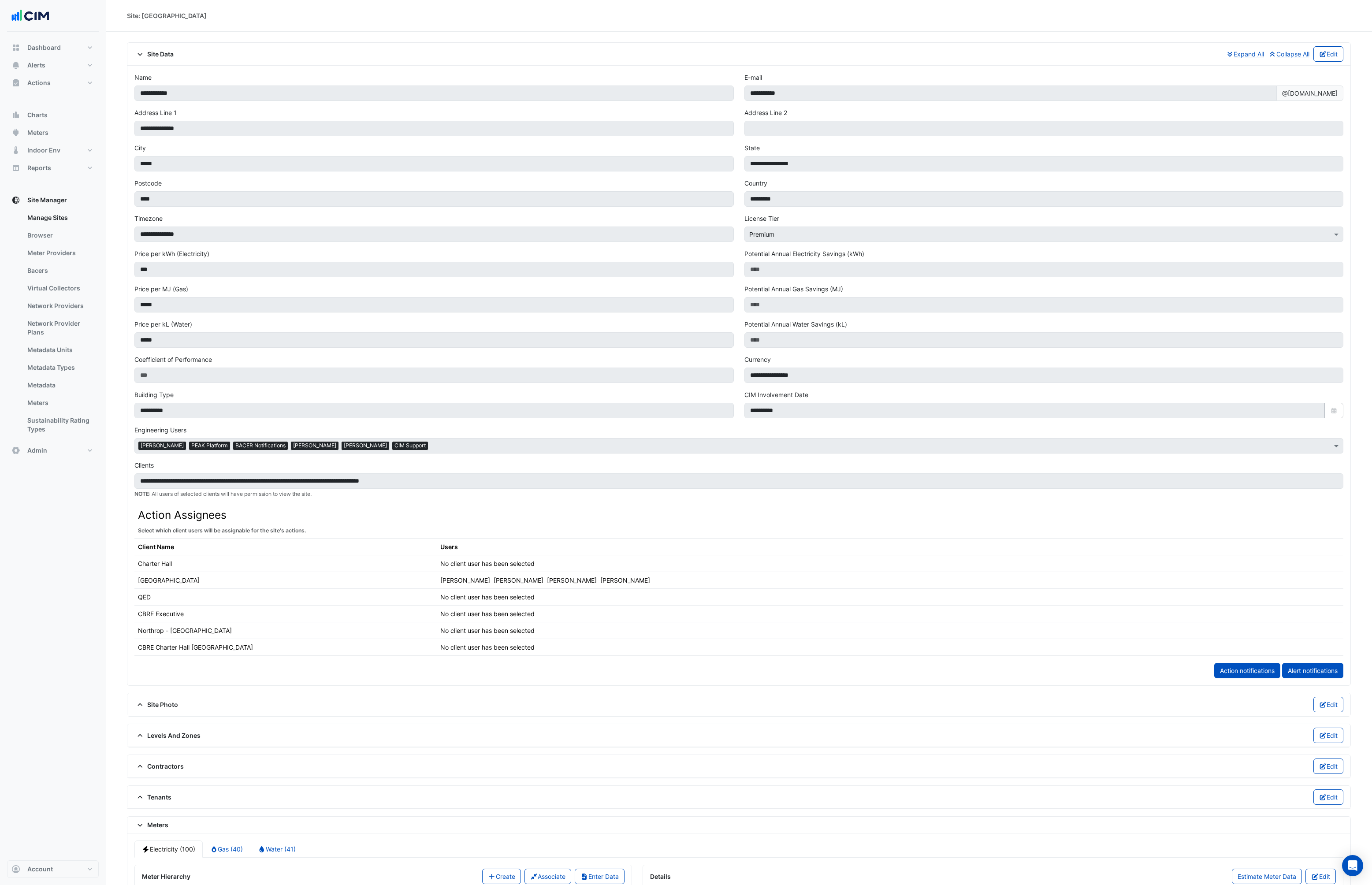
click at [140, 53] on icon at bounding box center [140, 54] width 8 height 6
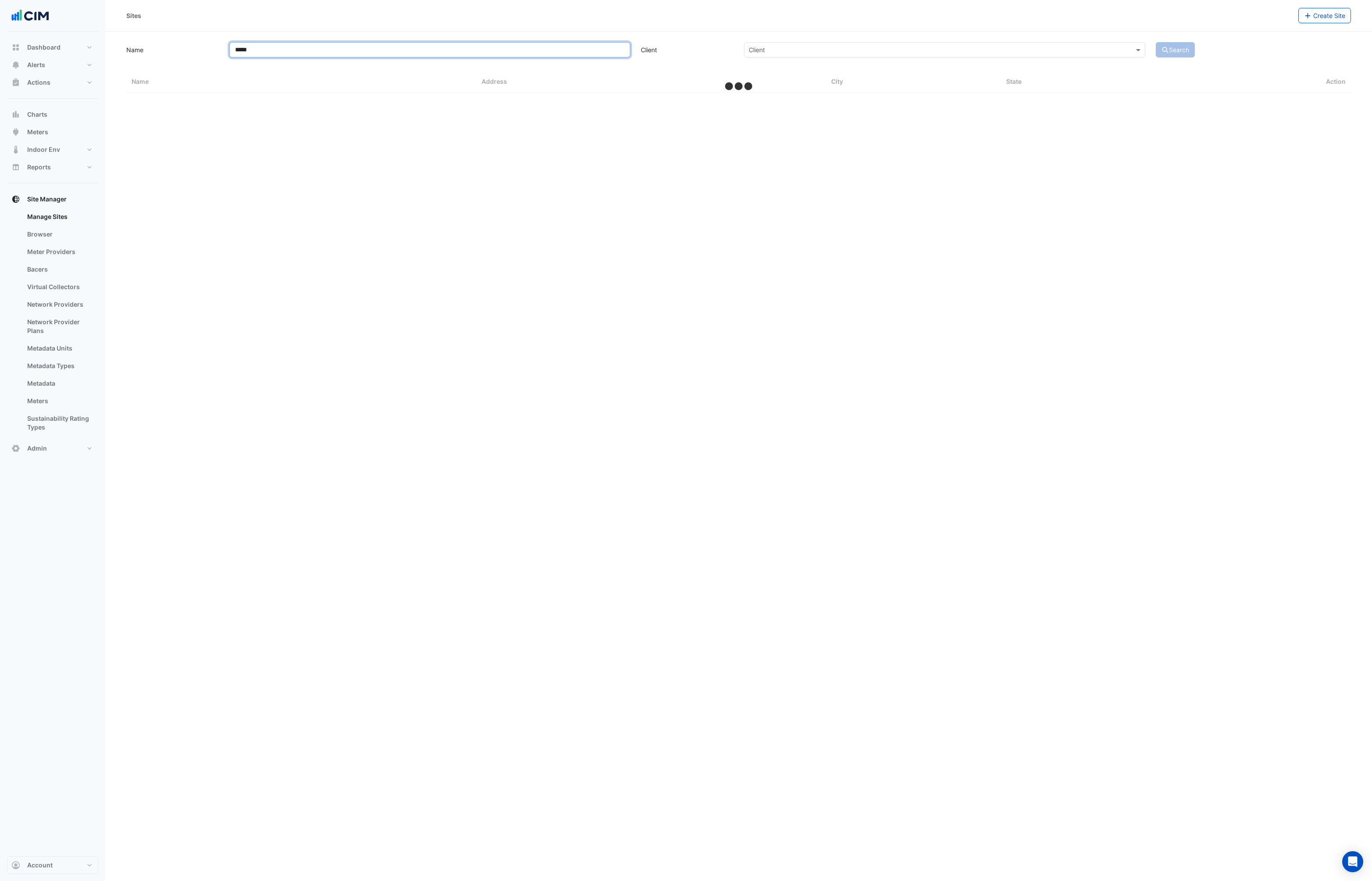
click at [268, 49] on input "*****" at bounding box center [430, 50] width 402 height 16
select select "***"
type input "*********"
click at [1156, 42] on button "Search" at bounding box center [1176, 50] width 39 height 16
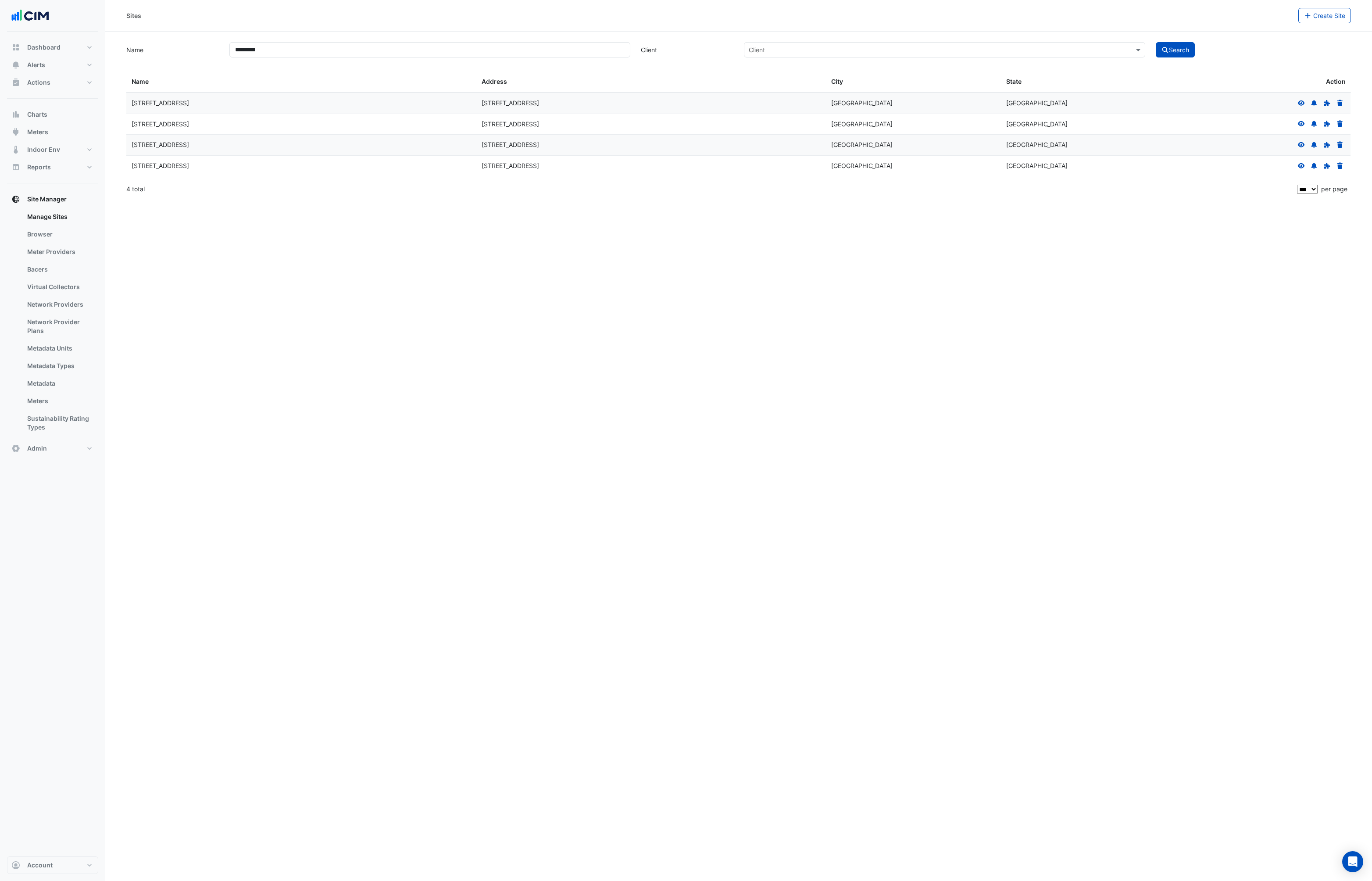
click at [1299, 166] on icon at bounding box center [1301, 166] width 7 height 5
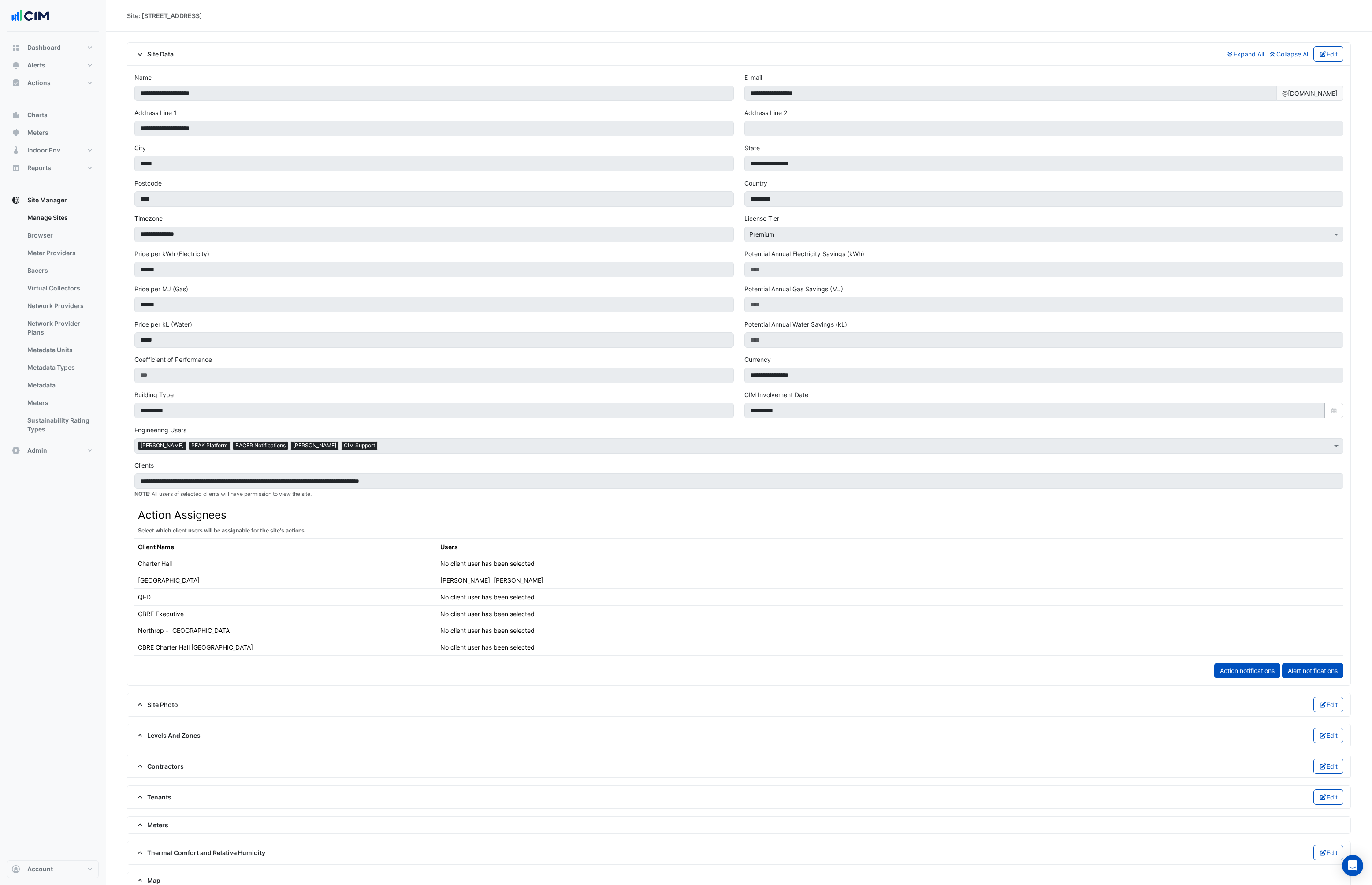
scroll to position [135, 0]
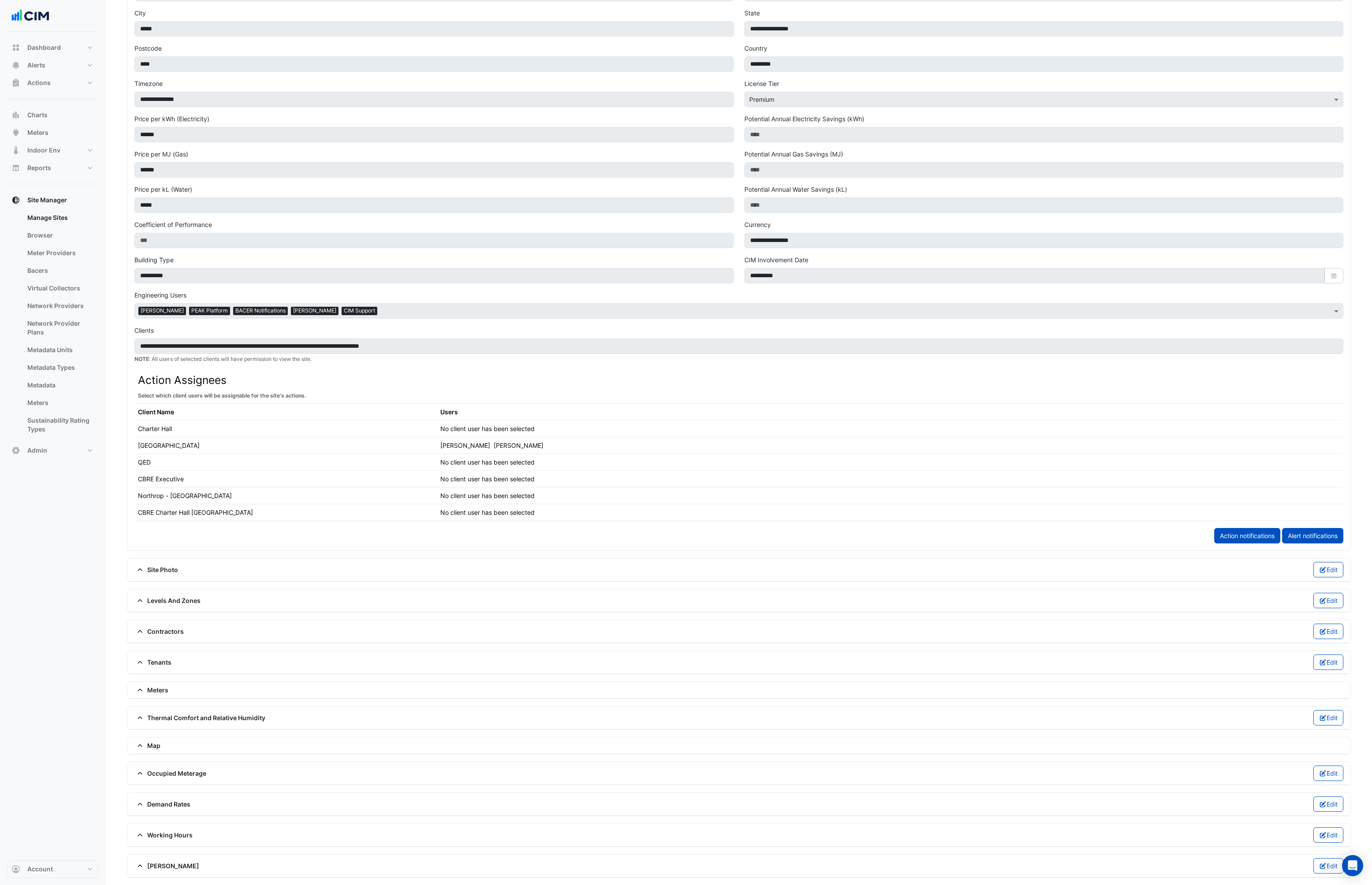
click at [147, 695] on div "Meters" at bounding box center [739, 690] width 1223 height 17
click at [141, 689] on icon at bounding box center [140, 690] width 8 height 6
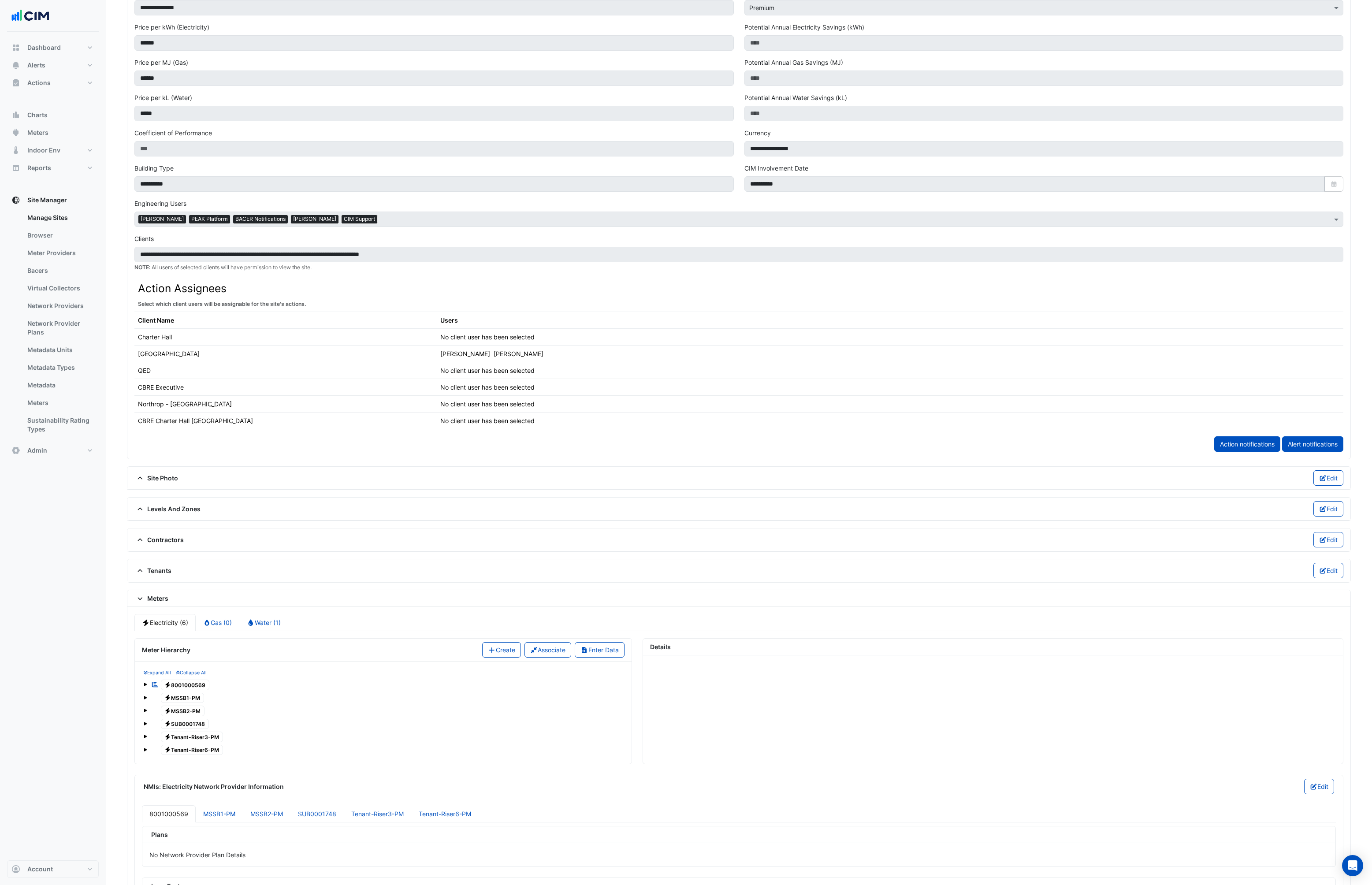
scroll to position [215, 0]
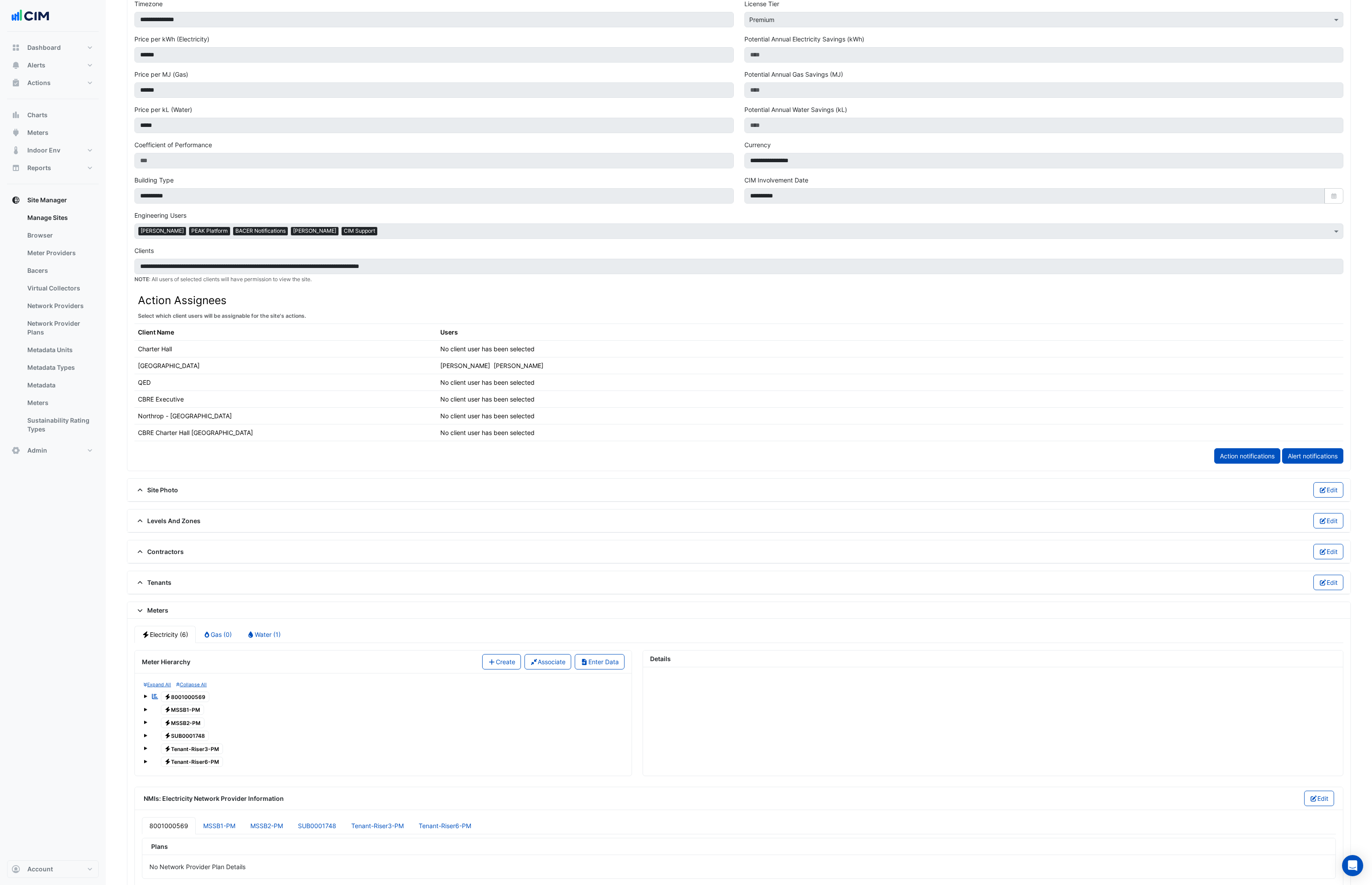
click at [163, 683] on small "Expand All" at bounding box center [157, 685] width 27 height 6
click at [177, 709] on span "1" at bounding box center [175, 709] width 10 height 10
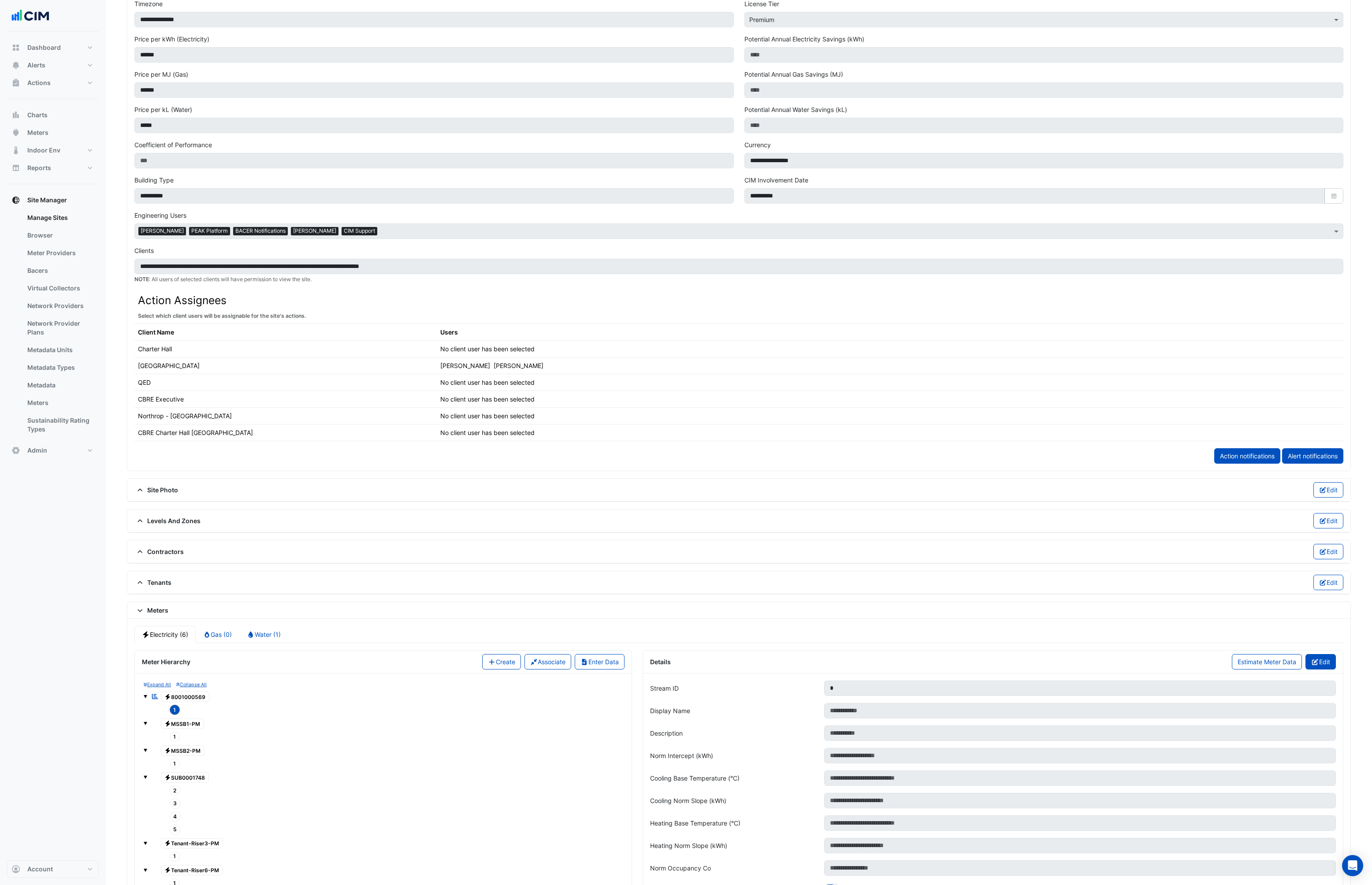
click at [1335, 659] on button "Edit" at bounding box center [1321, 662] width 30 height 16
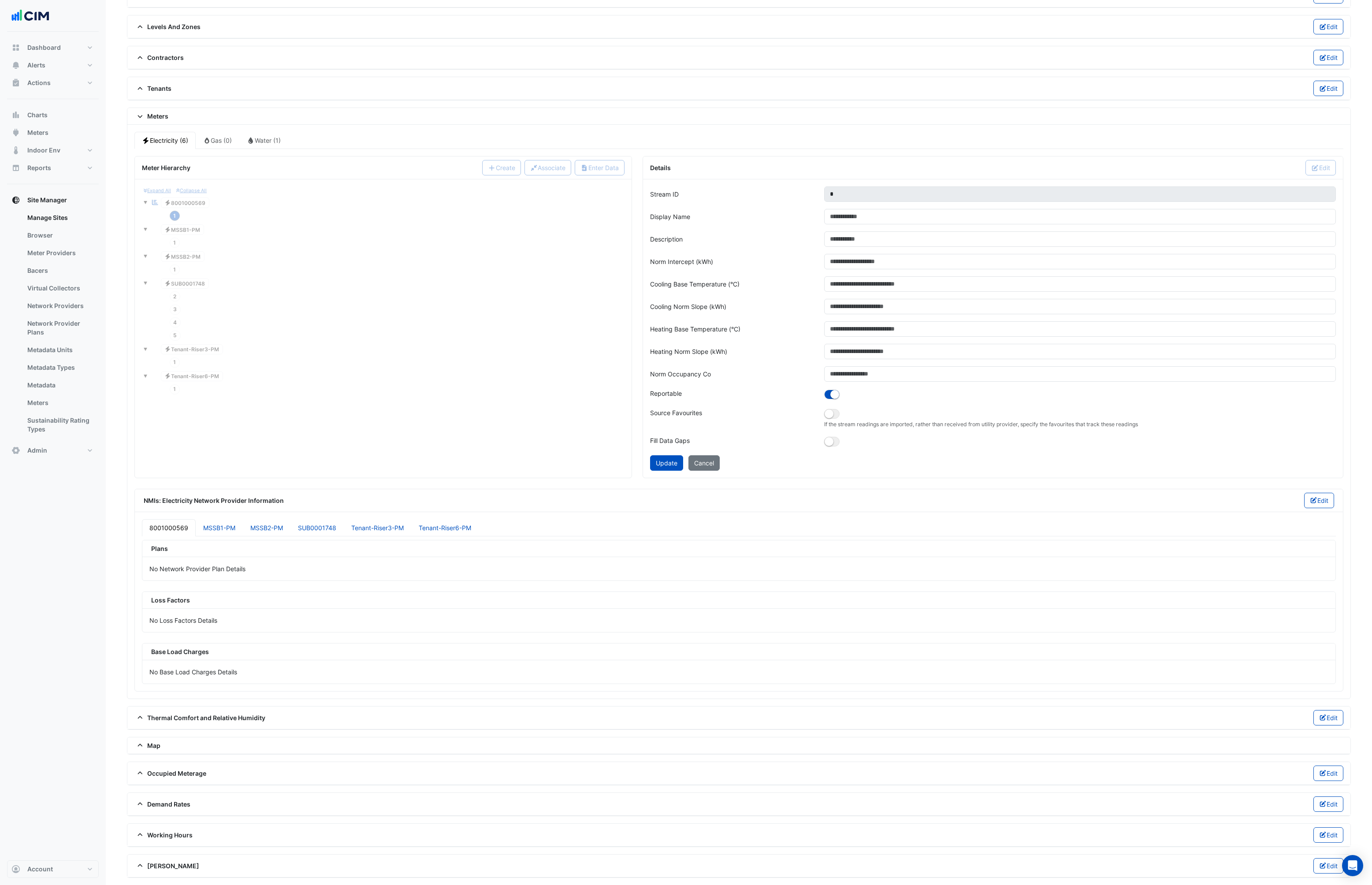
scroll to position [703, 0]
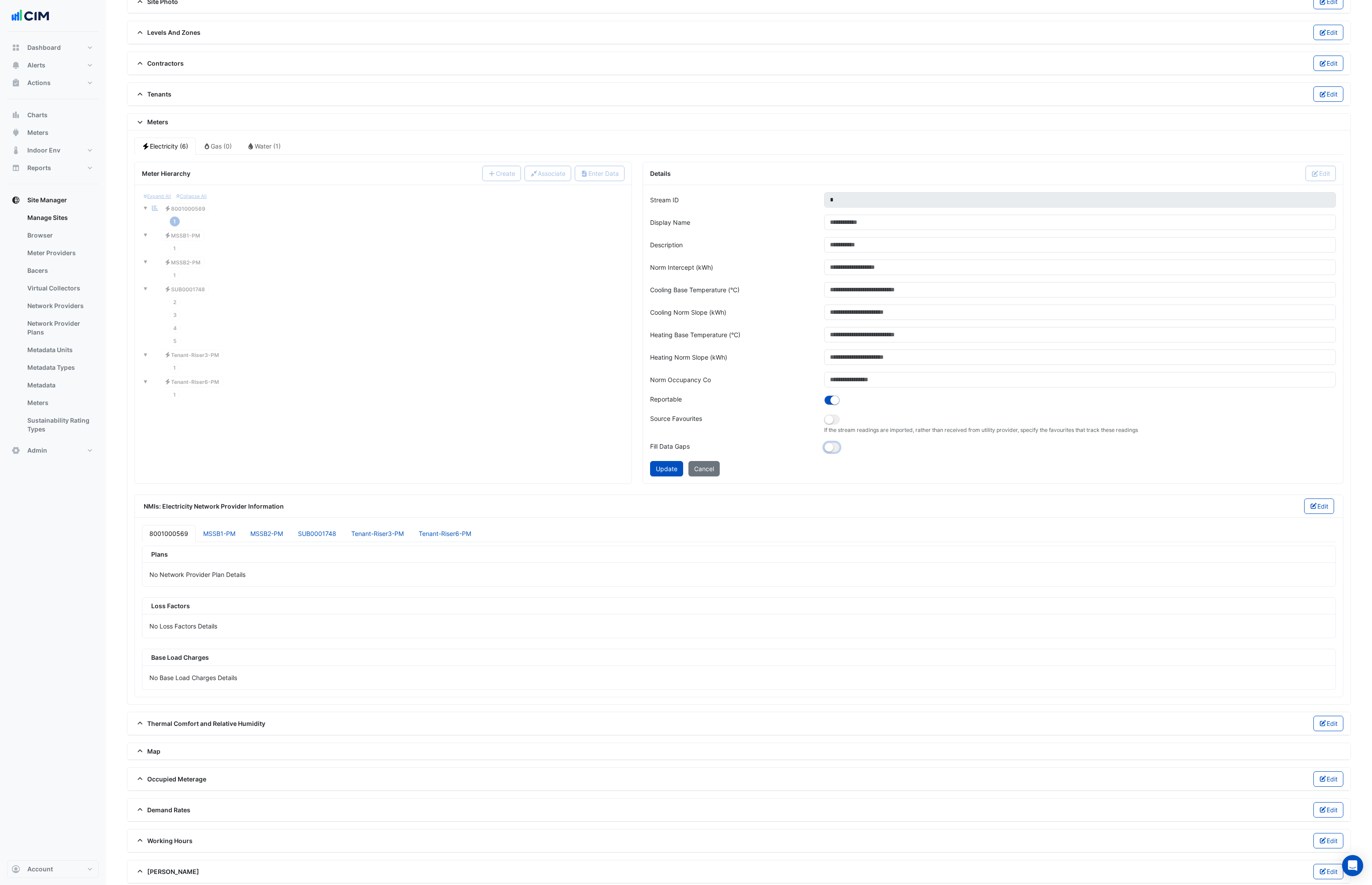
click at [833, 449] on button "button" at bounding box center [832, 447] width 16 height 10
click at [659, 471] on button "Update" at bounding box center [666, 469] width 33 height 16
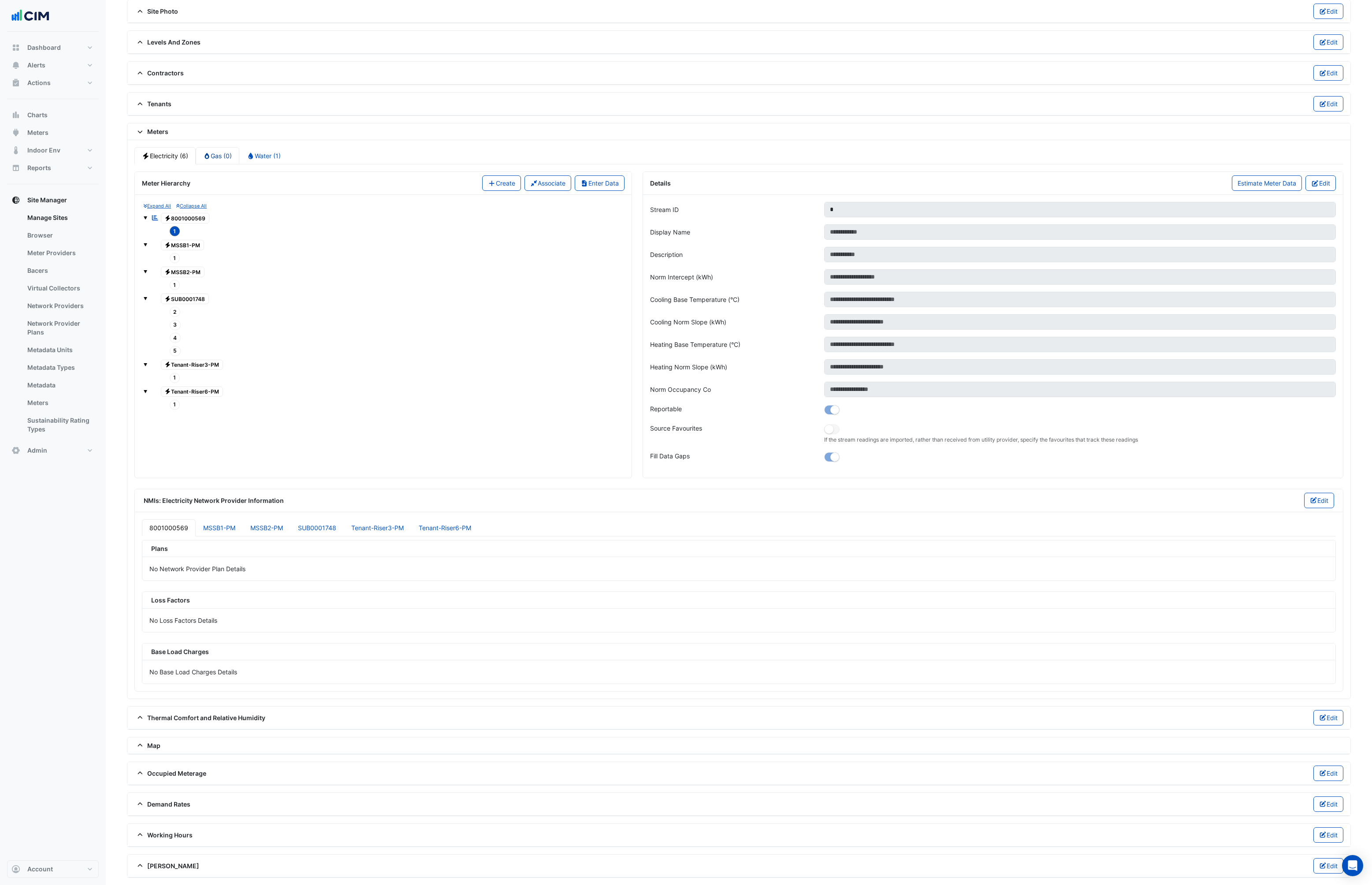
click at [220, 149] on link "Gas (0)" at bounding box center [218, 156] width 44 height 17
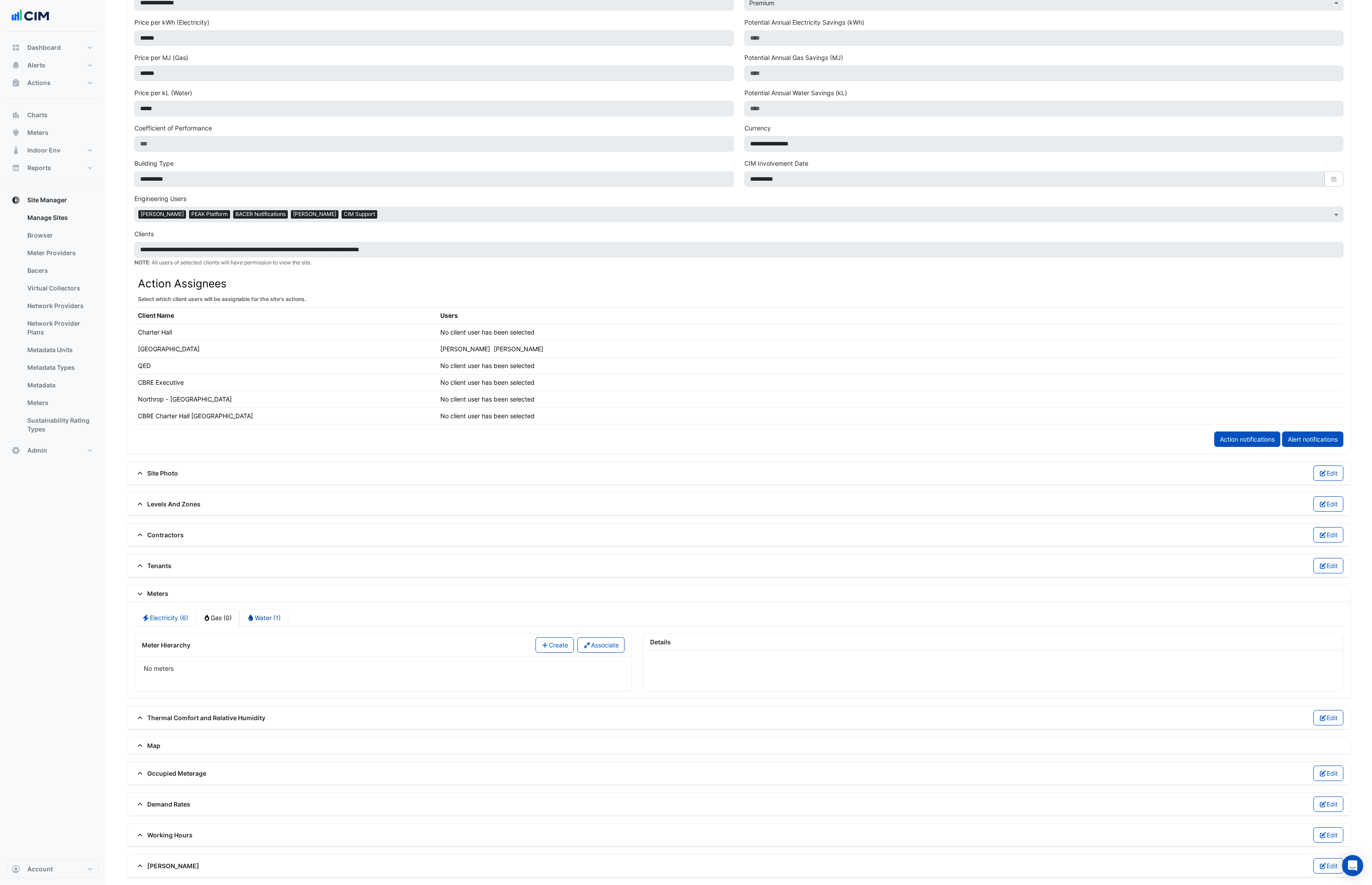
click at [265, 615] on link "Water (1)" at bounding box center [264, 618] width 49 height 17
click at [144, 680] on span at bounding box center [145, 680] width 3 height 3
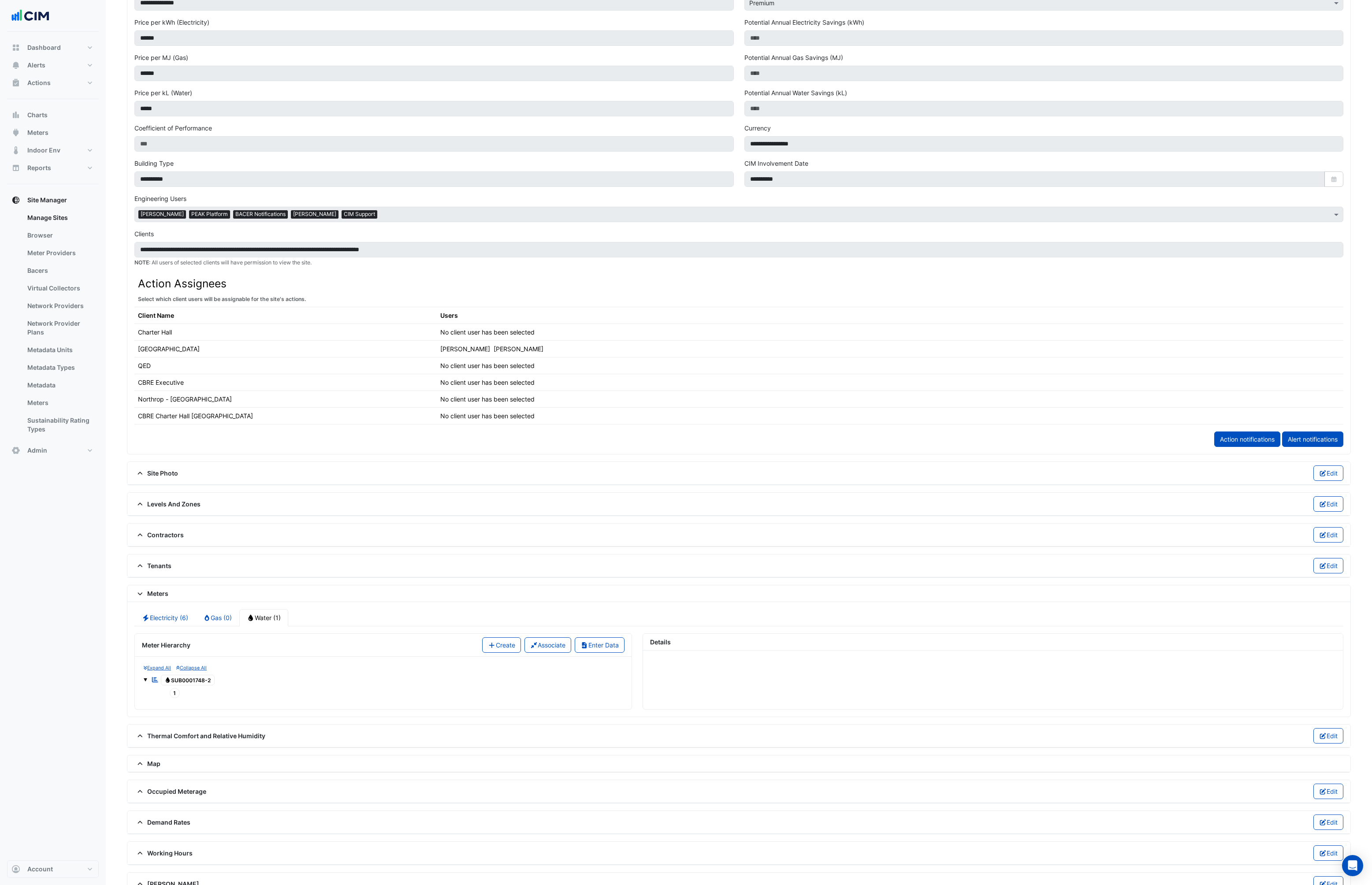
click at [174, 693] on span "1" at bounding box center [175, 693] width 10 height 10
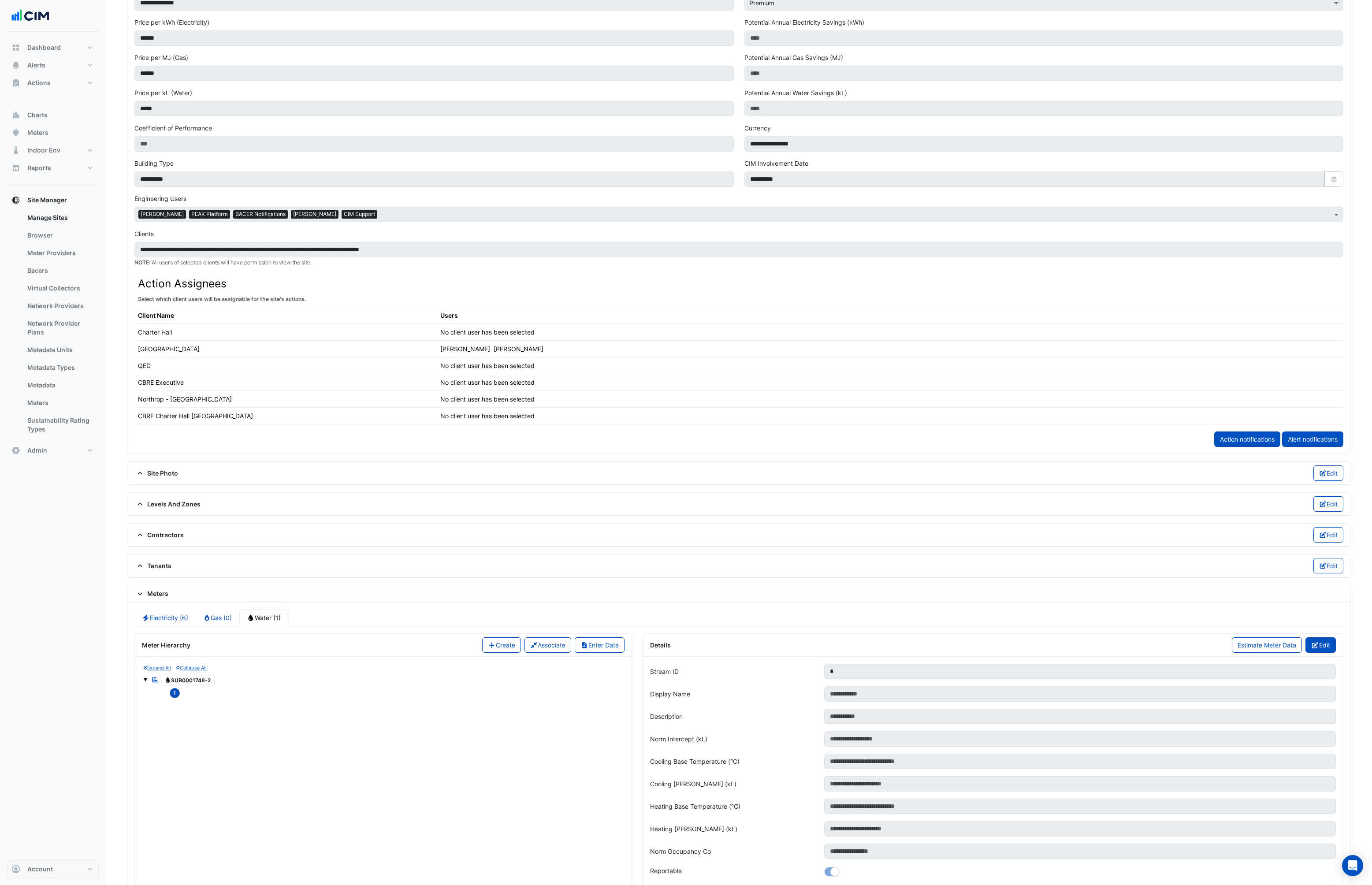
click at [1325, 641] on button "Edit" at bounding box center [1321, 645] width 30 height 16
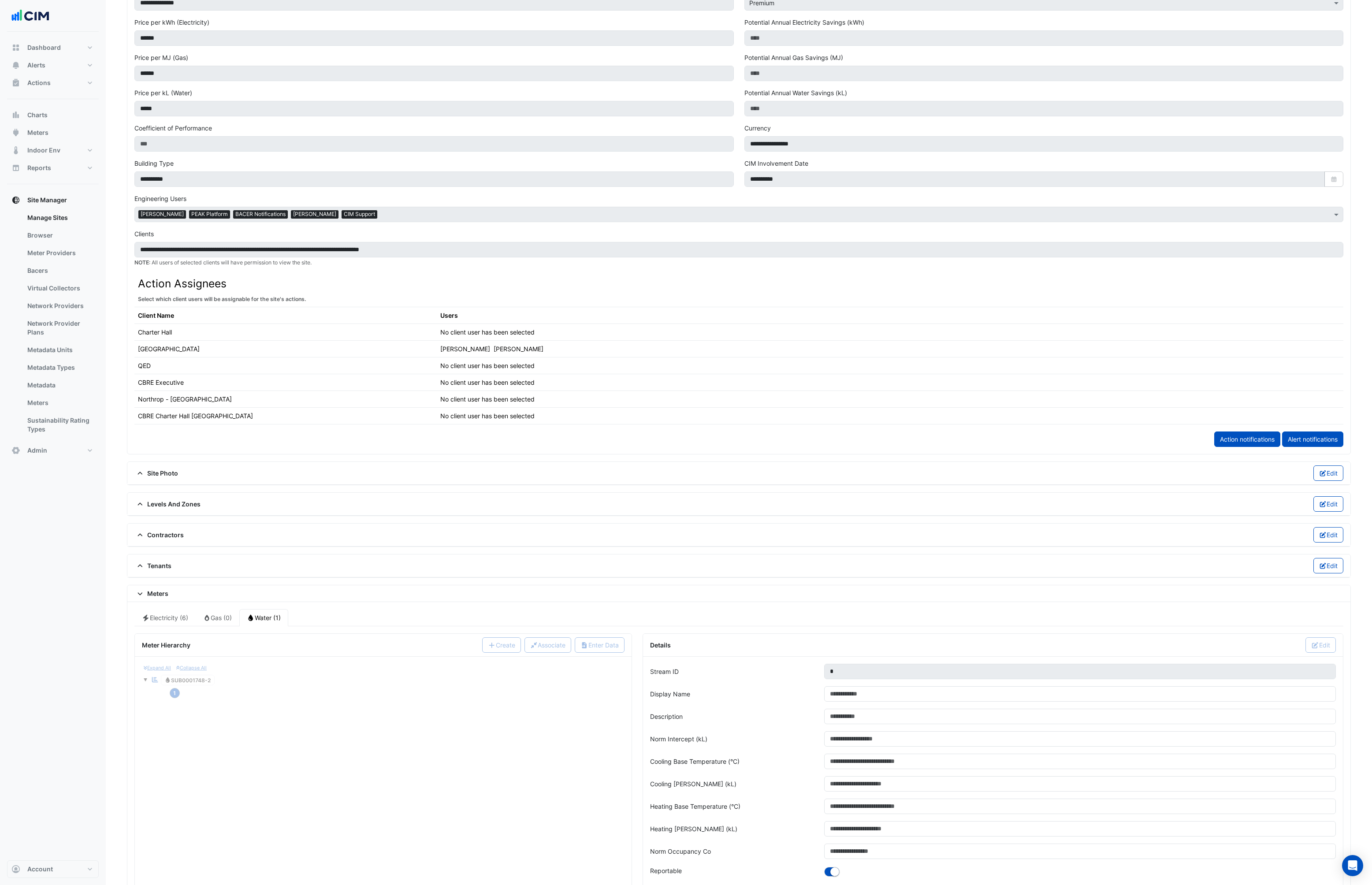
scroll to position [489, 0]
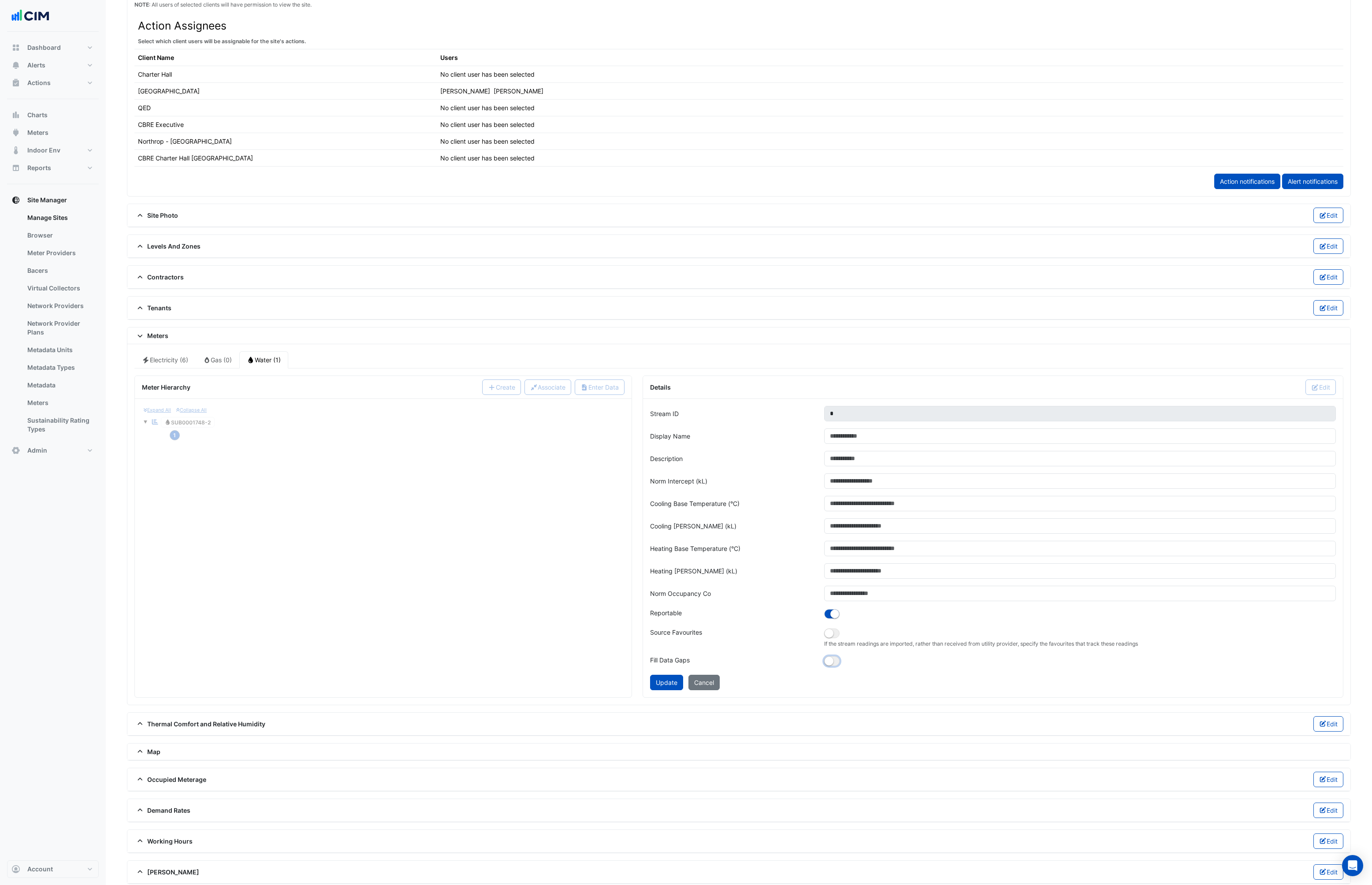
click at [833, 661] on small "button" at bounding box center [828, 661] width 9 height 9
click at [667, 678] on button "Update" at bounding box center [666, 683] width 33 height 16
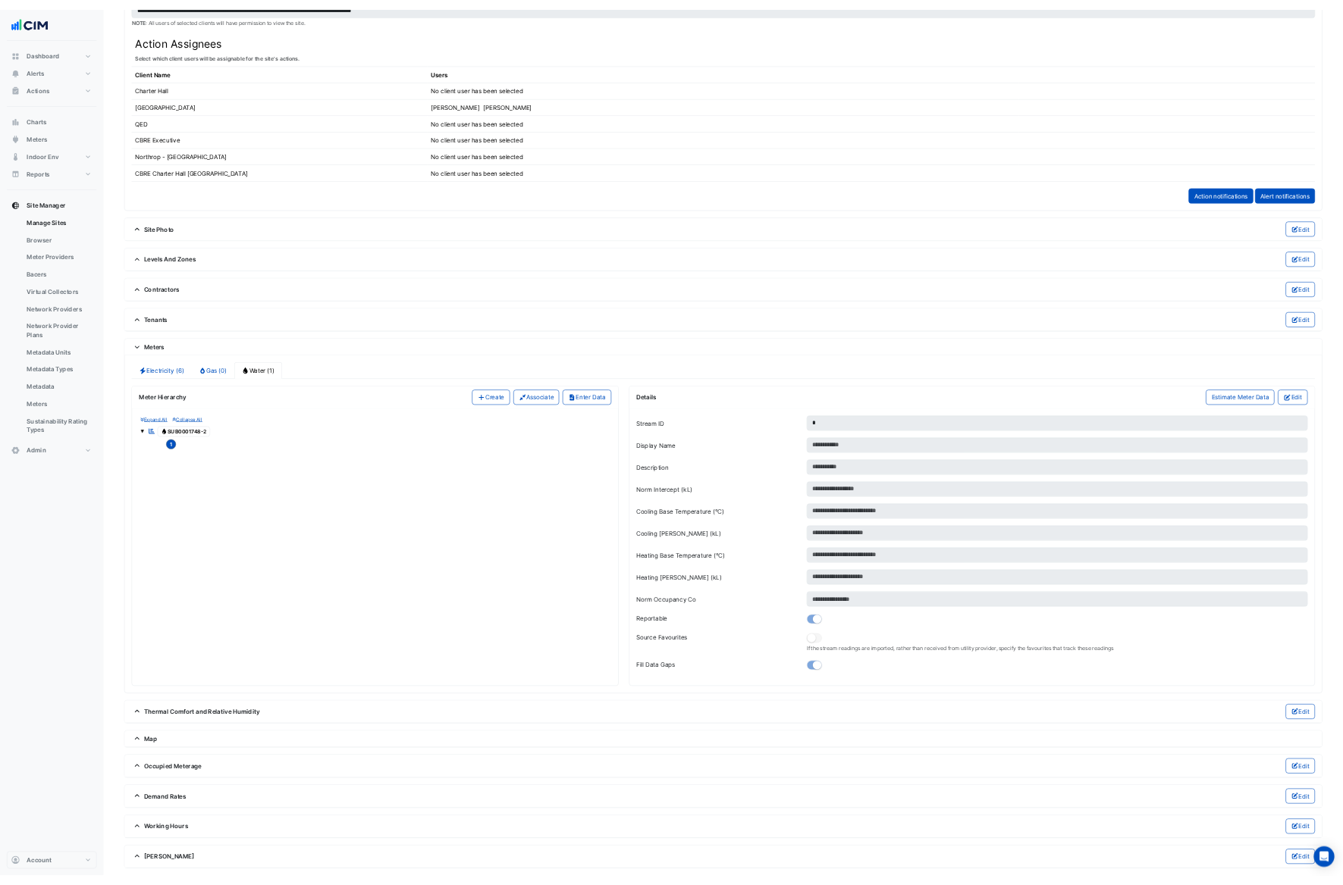
scroll to position [825, 0]
